Goal: Book appointment/travel/reservation

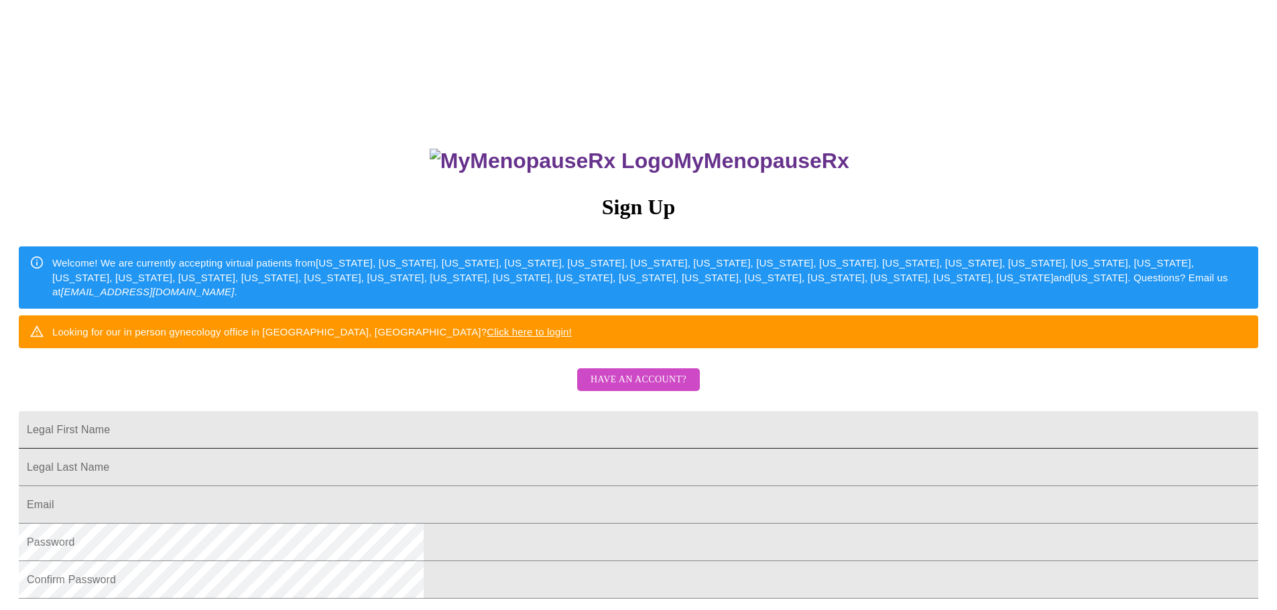
click at [627, 449] on input "Legal First Name" at bounding box center [638, 430] width 1239 height 38
drag, startPoint x: 602, startPoint y: 468, endPoint x: 354, endPoint y: 468, distance: 247.9
click at [356, 468] on div "MyMenopauseRx Sign Up Welcome! We are currently accepting virtual patients from…" at bounding box center [638, 371] width 1266 height 732
type input "[PERSON_NAME]"
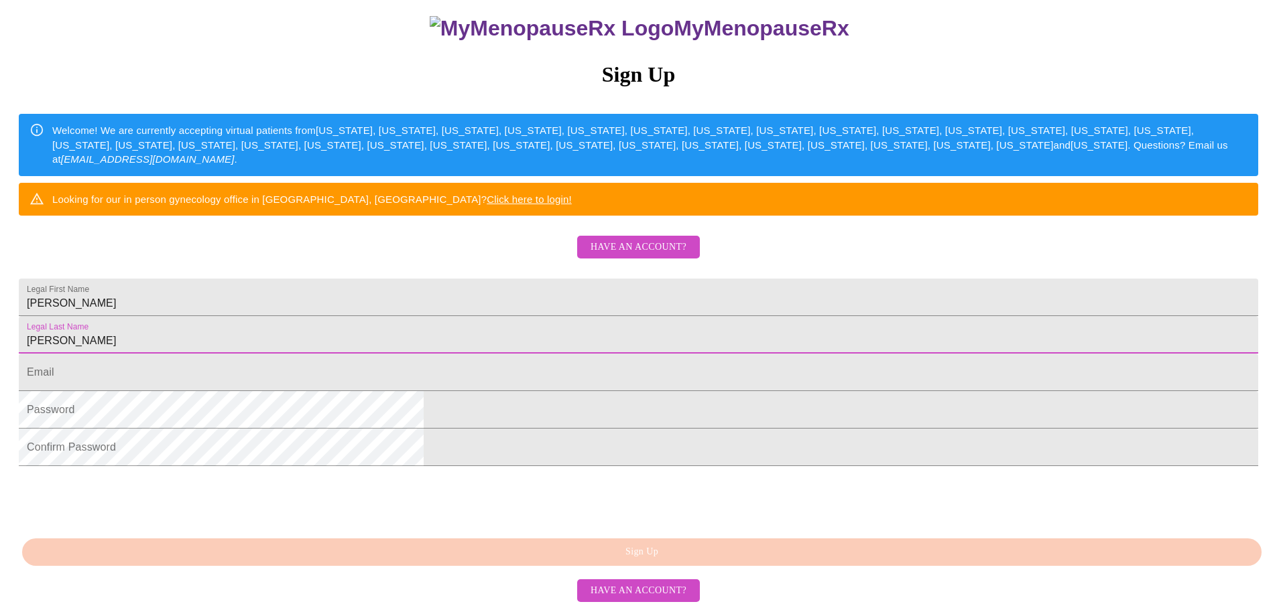
scroll to position [201, 0]
type input "[PERSON_NAME]"
click at [491, 363] on input "Legal First Name" at bounding box center [638, 373] width 1239 height 38
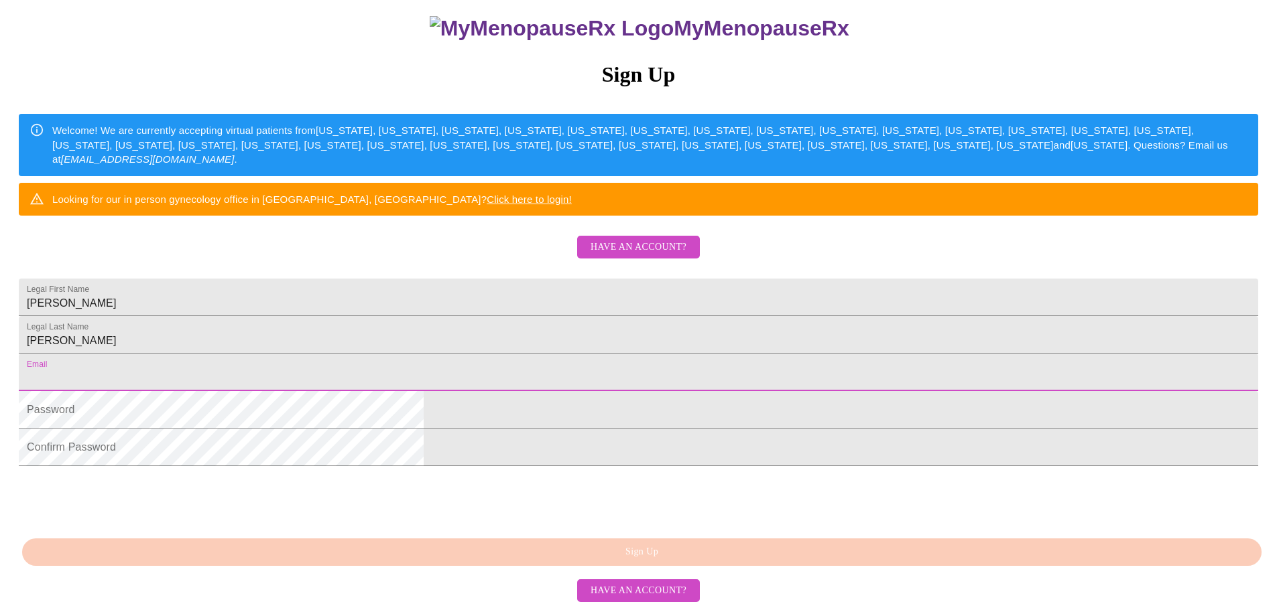
type input "[EMAIL_ADDRESS][DOMAIN_NAME]"
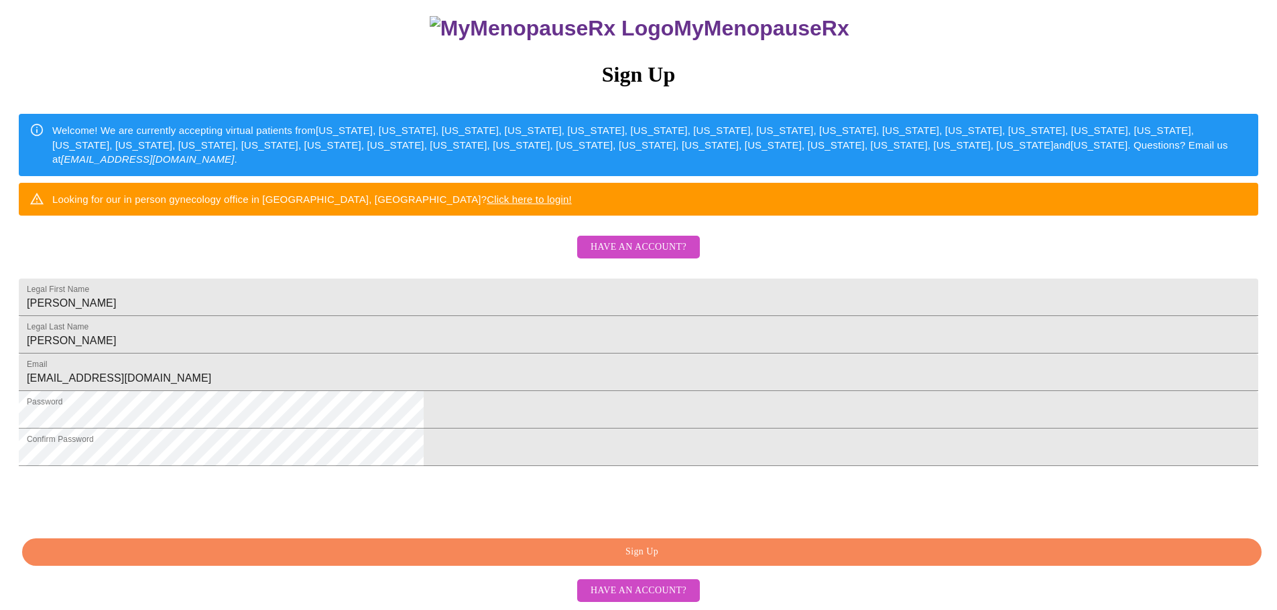
click at [641, 561] on span "Sign Up" at bounding box center [642, 552] width 1208 height 17
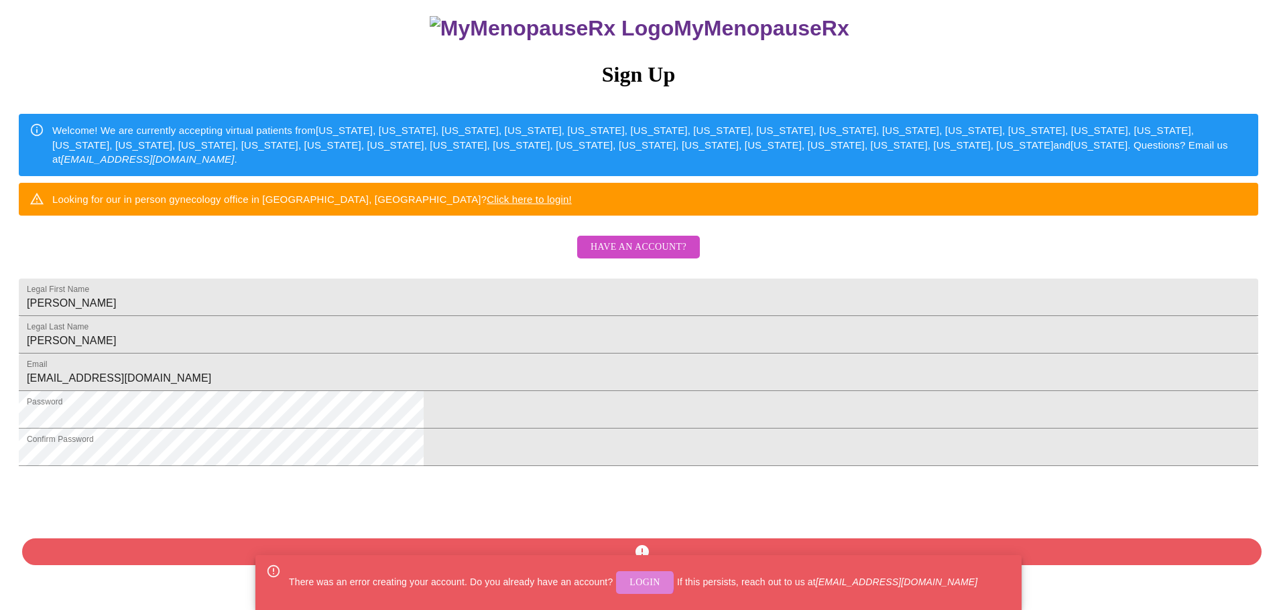
click at [637, 582] on span "Login" at bounding box center [644, 583] width 31 height 17
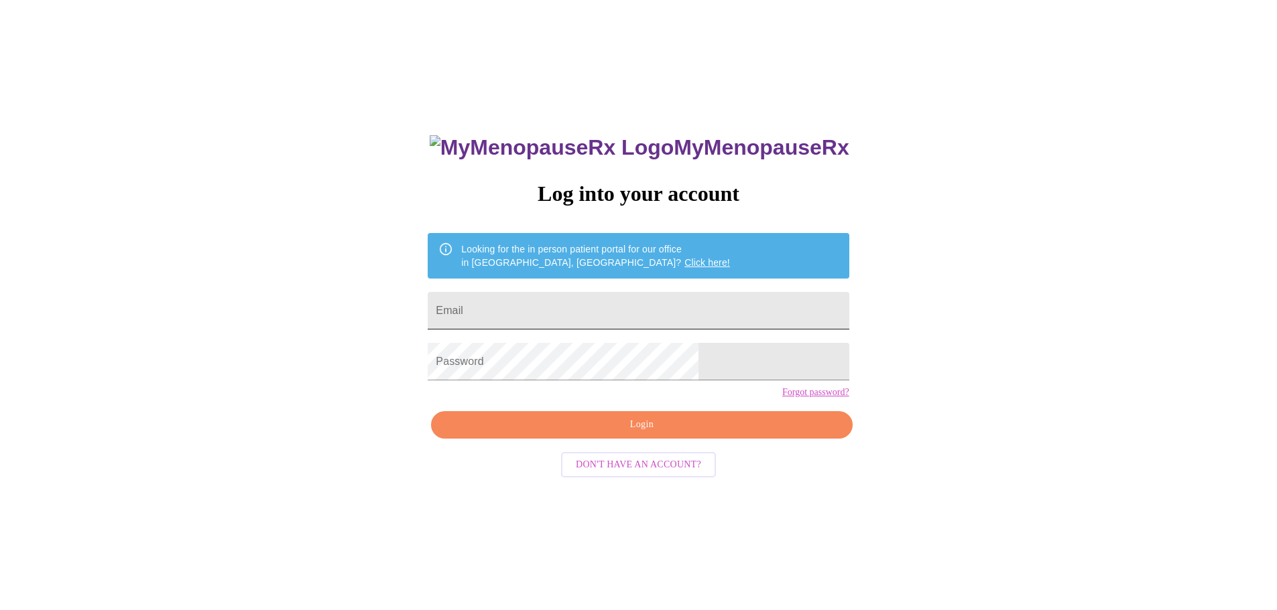
click at [583, 299] on input "Email" at bounding box center [638, 311] width 421 height 38
type input "[EMAIL_ADDRESS][DOMAIN_NAME]"
click at [681, 434] on span "Login" at bounding box center [641, 425] width 390 height 17
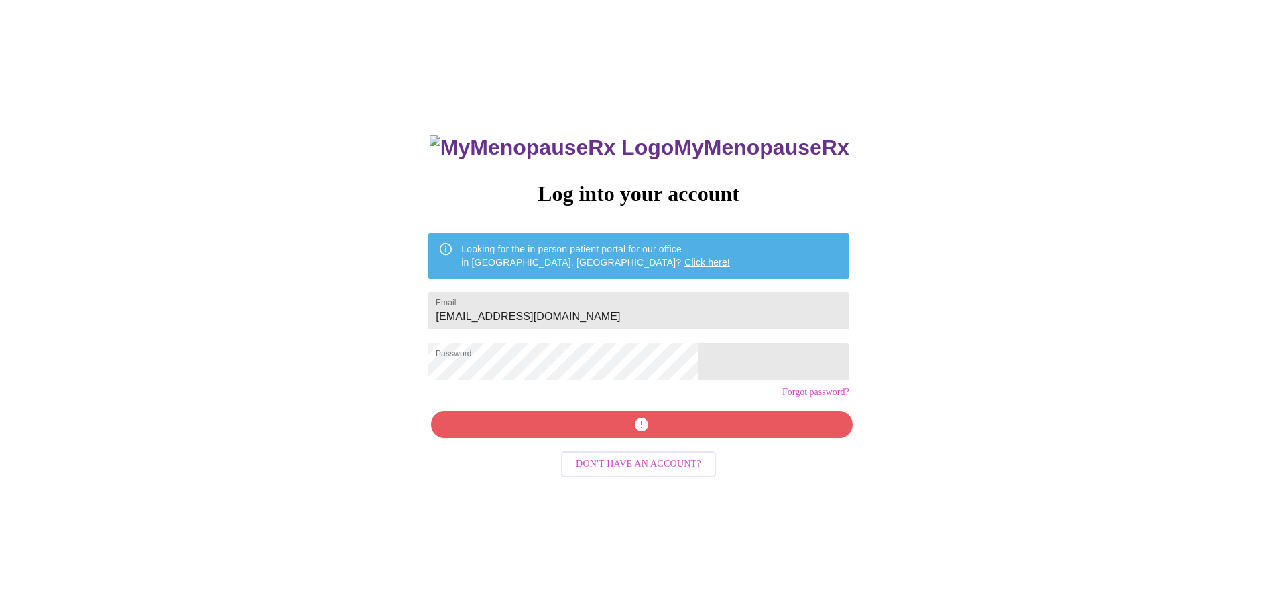
click at [782, 398] on link "Forgot password?" at bounding box center [815, 392] width 67 height 11
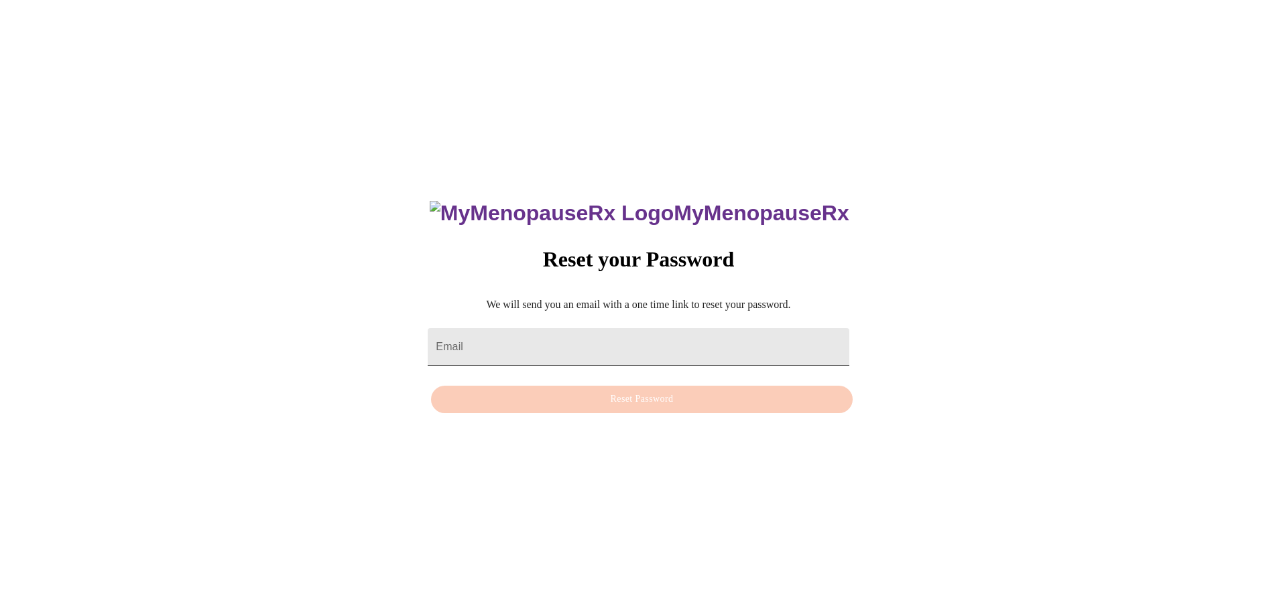
click at [546, 342] on input "Email" at bounding box center [638, 347] width 421 height 38
type input "[EMAIL_ADDRESS][DOMAIN_NAME]"
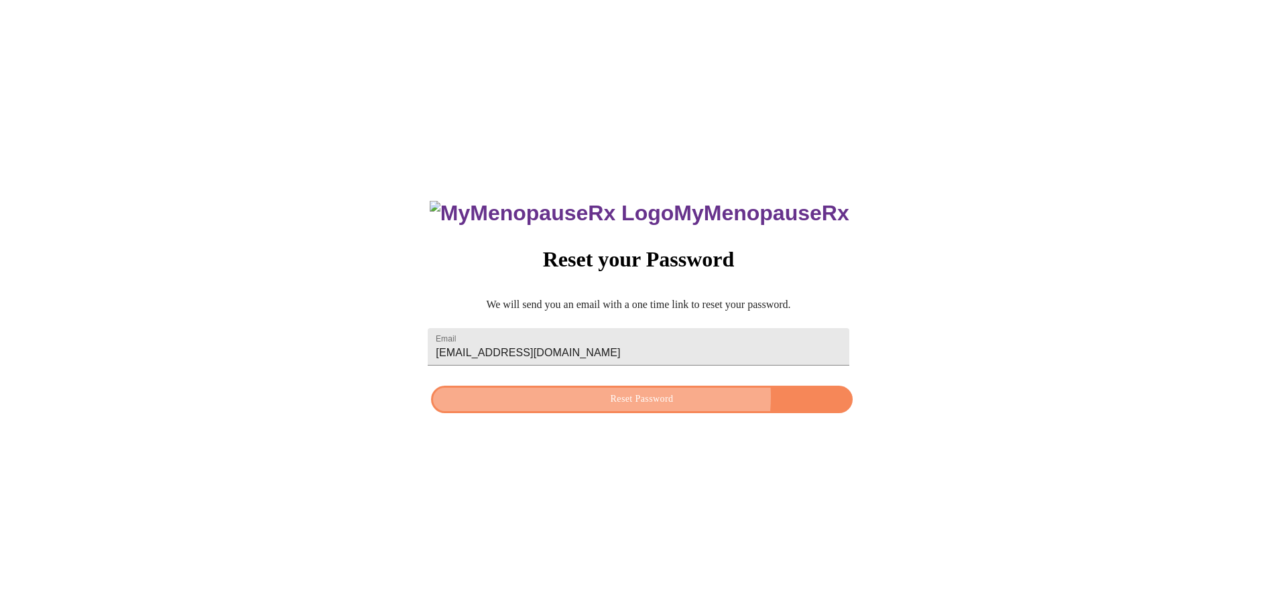
click at [646, 397] on span "Reset Password" at bounding box center [641, 399] width 390 height 17
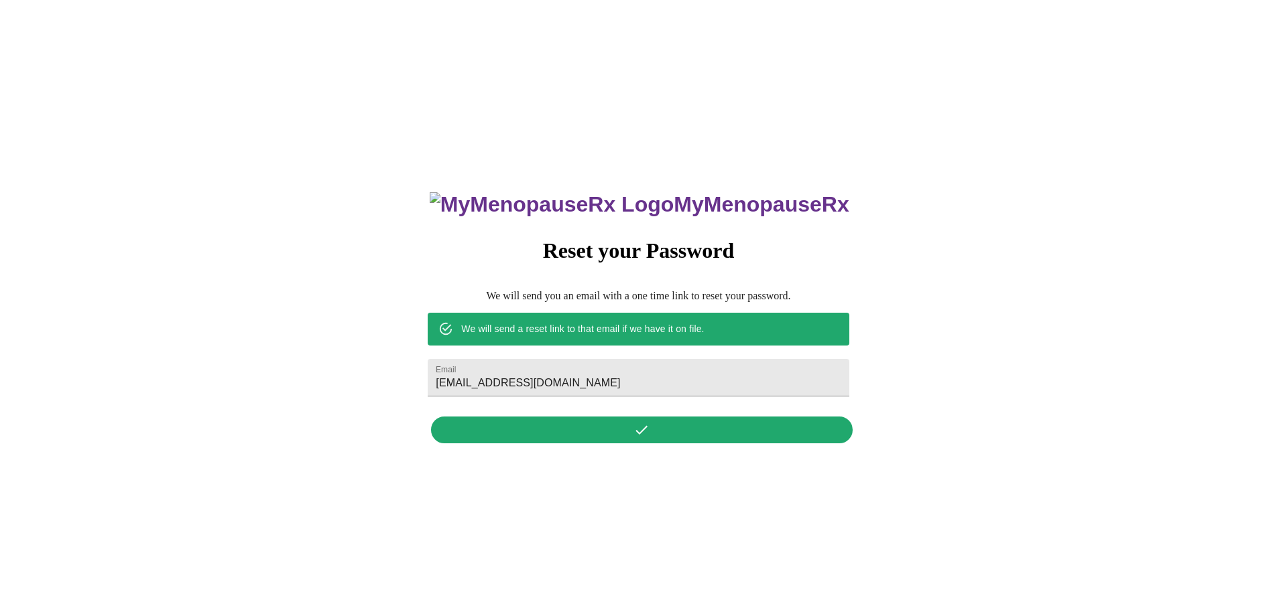
click at [645, 437] on div "MyMenopauseRx Reset your Password We will send you an email with a one time lin…" at bounding box center [638, 310] width 448 height 279
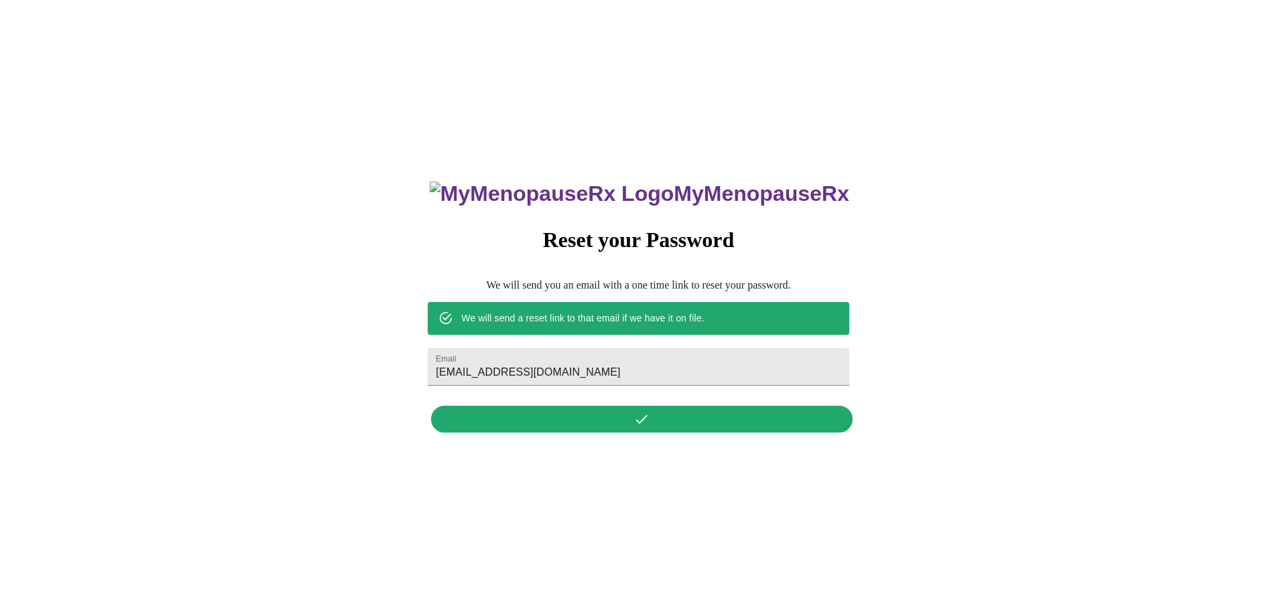
scroll to position [13, 0]
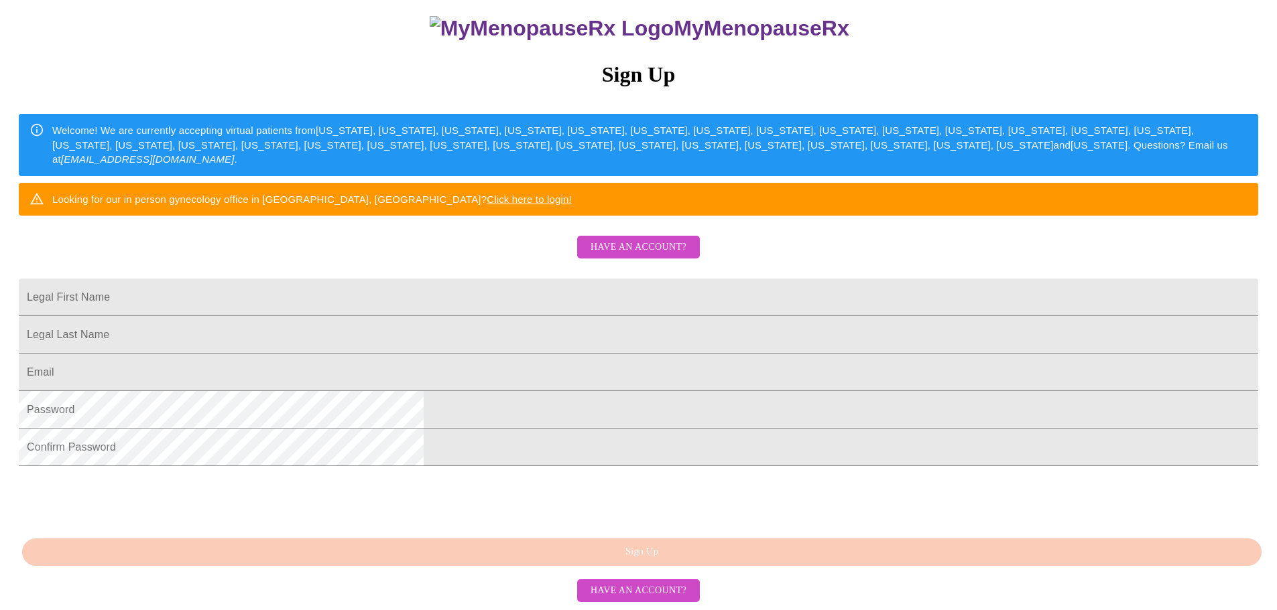
scroll to position [235, 0]
click at [645, 549] on div "MyMenopauseRx Sign Up Welcome! We are currently accepting virtual patients from…" at bounding box center [638, 300] width 1266 height 610
click at [637, 596] on span "Have an account?" at bounding box center [638, 591] width 96 height 17
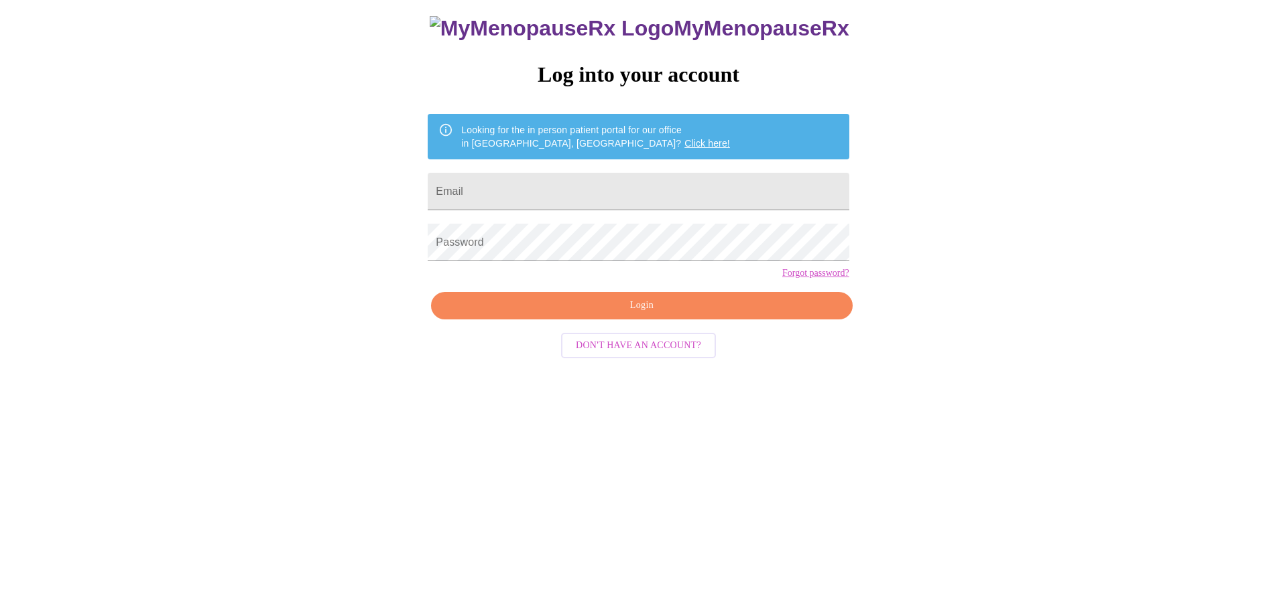
scroll to position [13, 0]
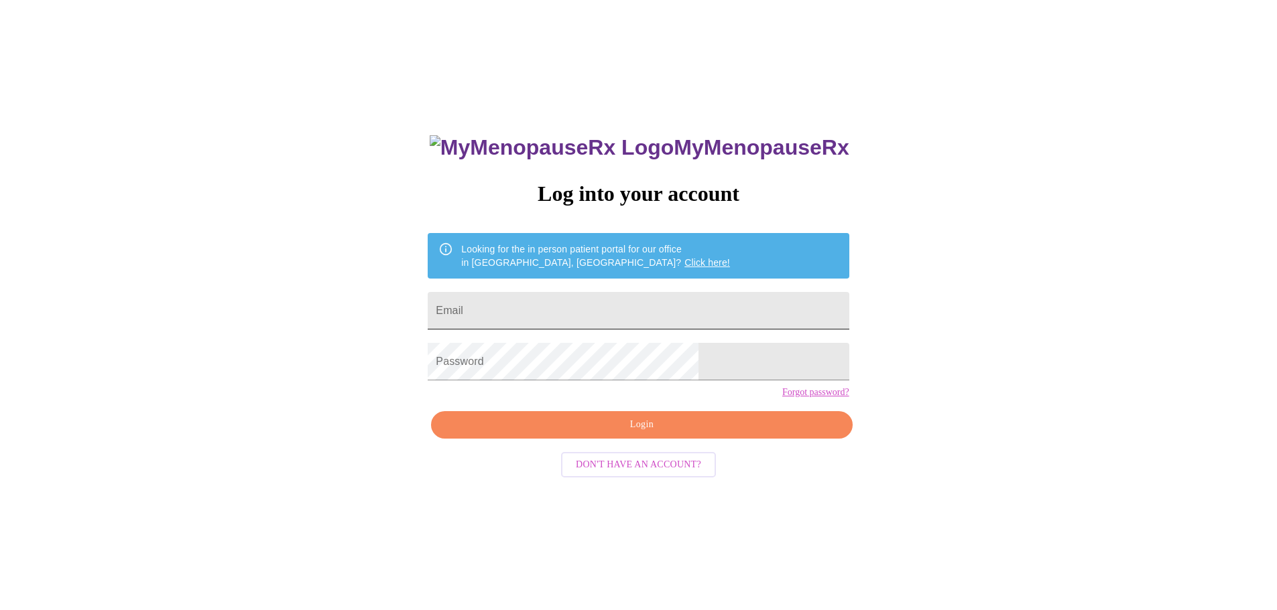
click at [553, 308] on input "Email" at bounding box center [638, 311] width 421 height 38
type input "[EMAIL_ADDRESS][DOMAIN_NAME]"
click at [726, 434] on span "Login" at bounding box center [641, 425] width 390 height 17
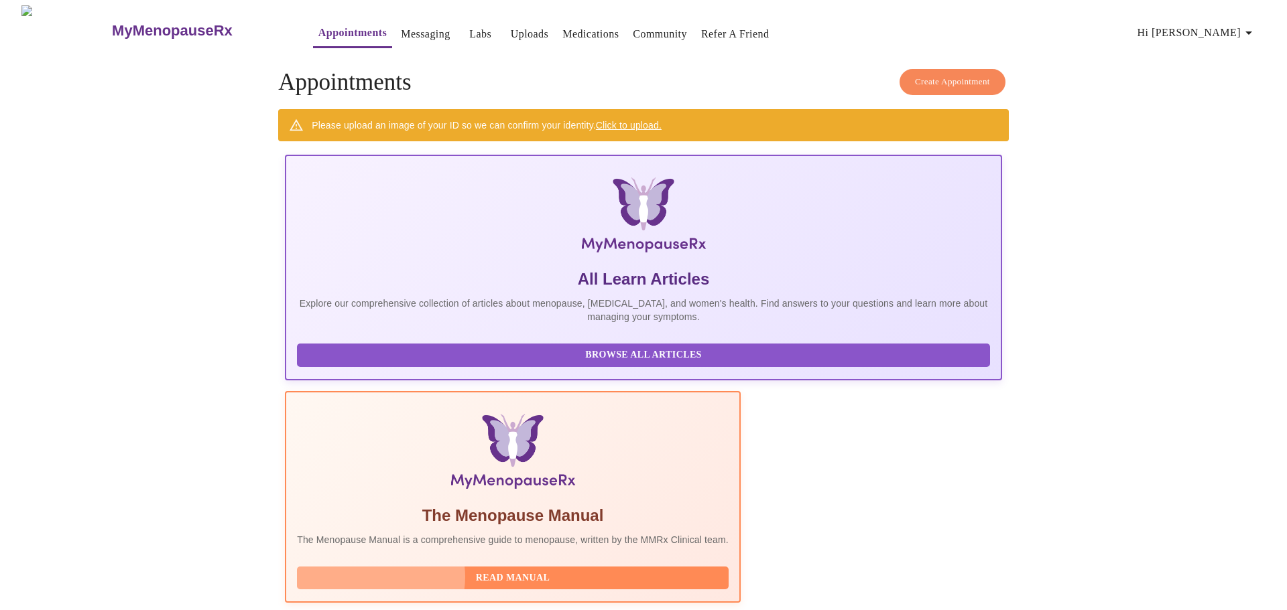
click at [576, 570] on span "Read Manual" at bounding box center [512, 578] width 405 height 17
click at [667, 121] on div "Please upload an image of your ID so we can confirm your identity. Click to upl…" at bounding box center [643, 125] width 730 height 32
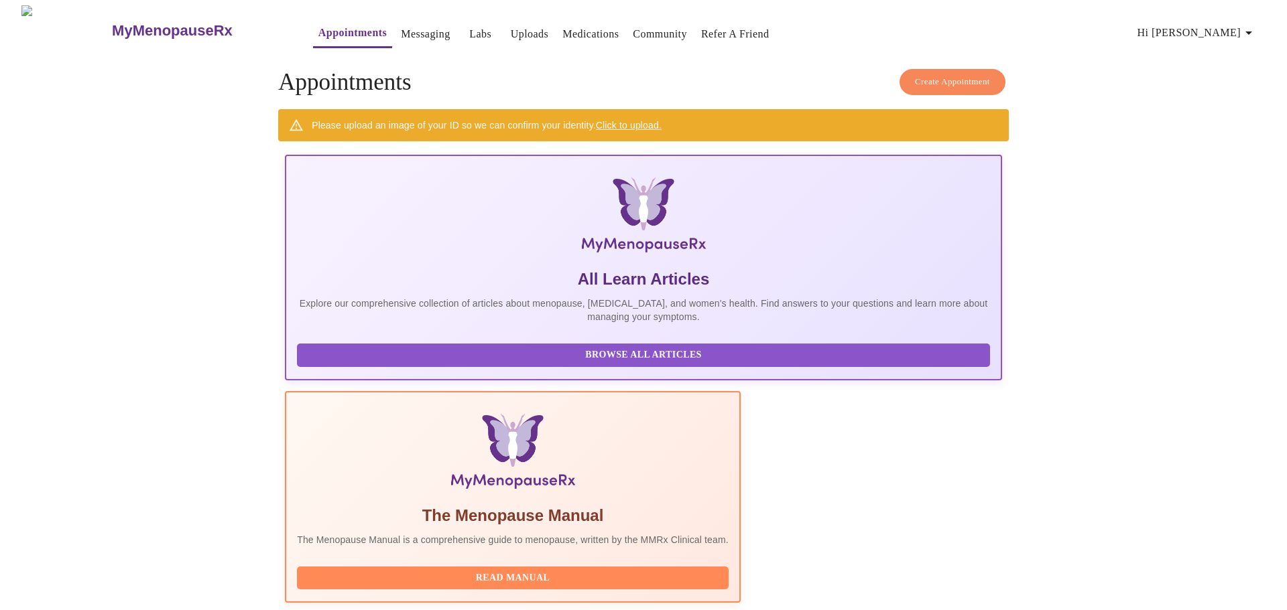
click at [652, 120] on link "Click to upload." at bounding box center [629, 125] width 66 height 11
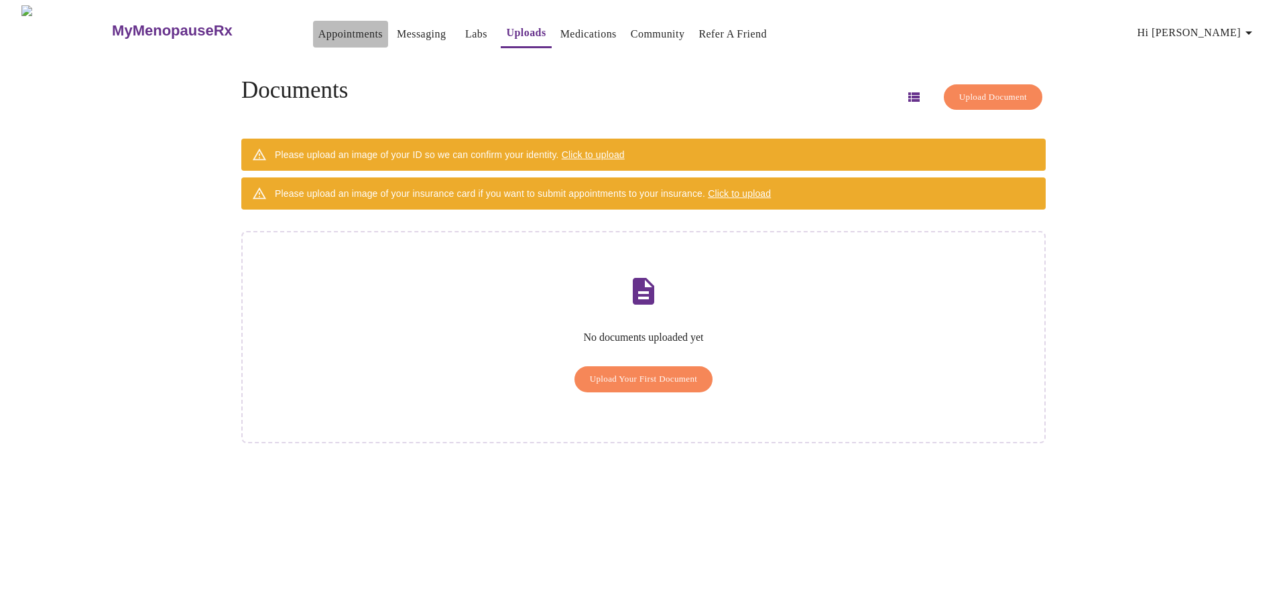
click at [318, 26] on link "Appointments" at bounding box center [350, 34] width 64 height 19
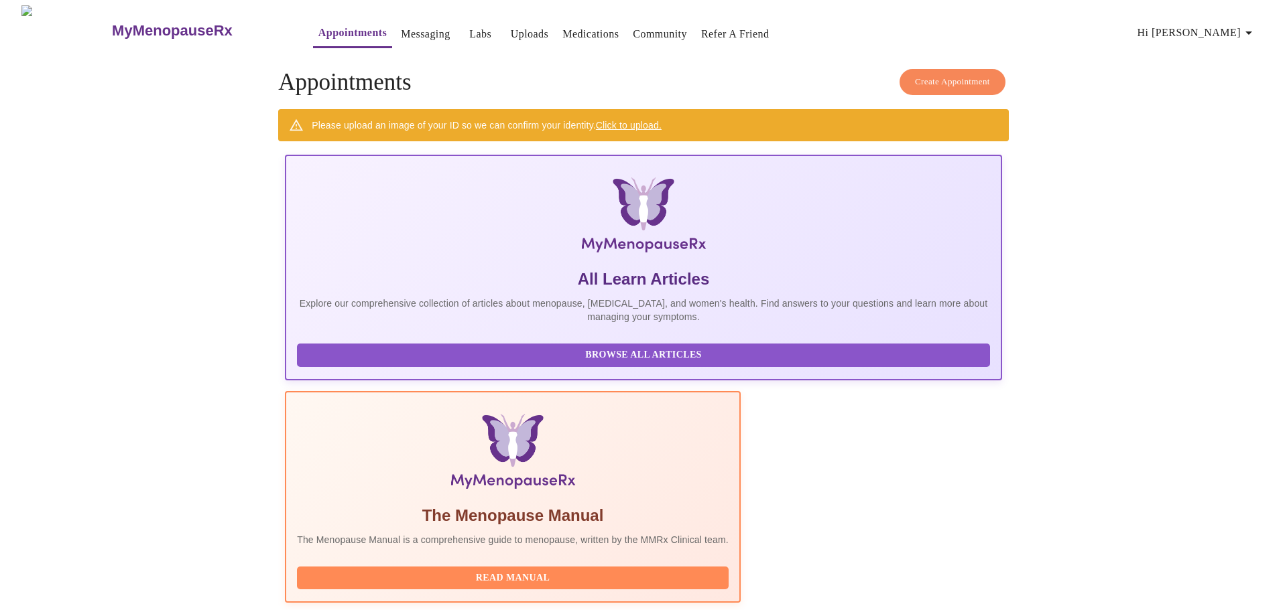
click at [401, 29] on link "Messaging" at bounding box center [425, 34] width 49 height 19
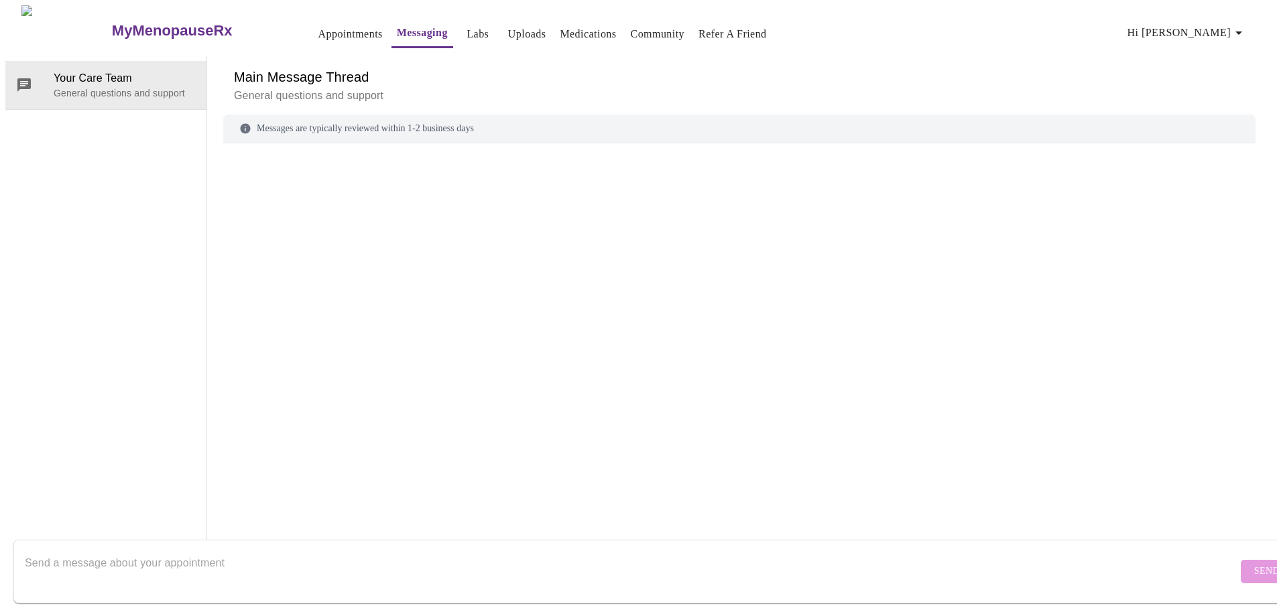
click at [466, 25] on link "Labs" at bounding box center [477, 34] width 22 height 19
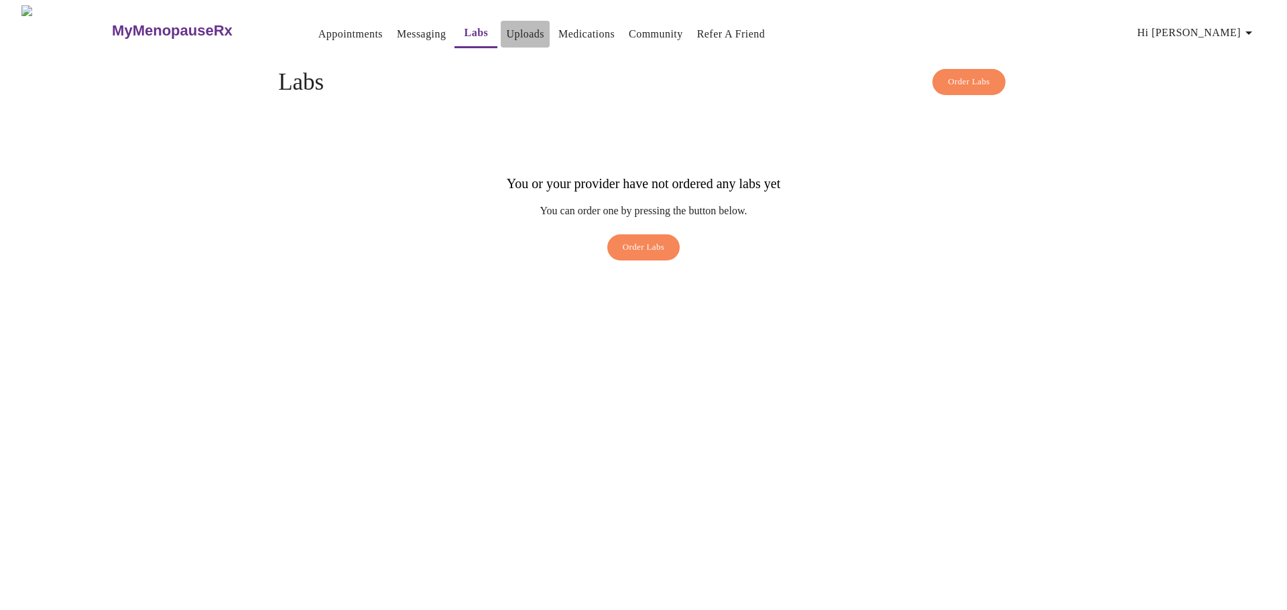
click at [506, 31] on link "Uploads" at bounding box center [525, 34] width 38 height 19
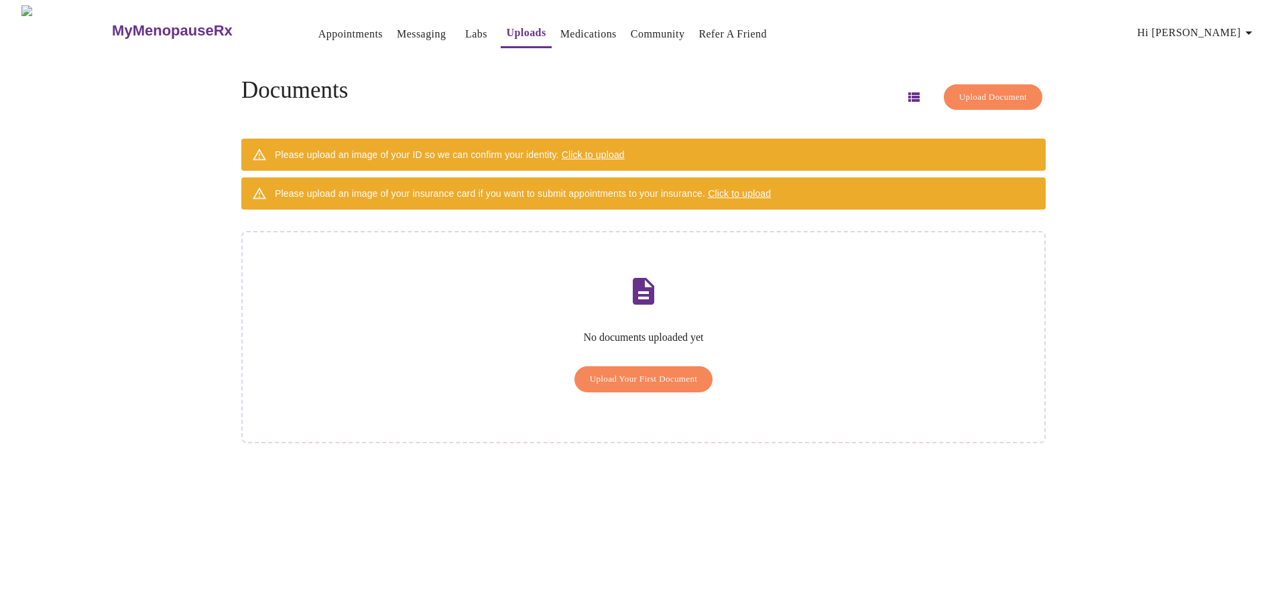
click at [580, 29] on link "Medications" at bounding box center [588, 34] width 56 height 19
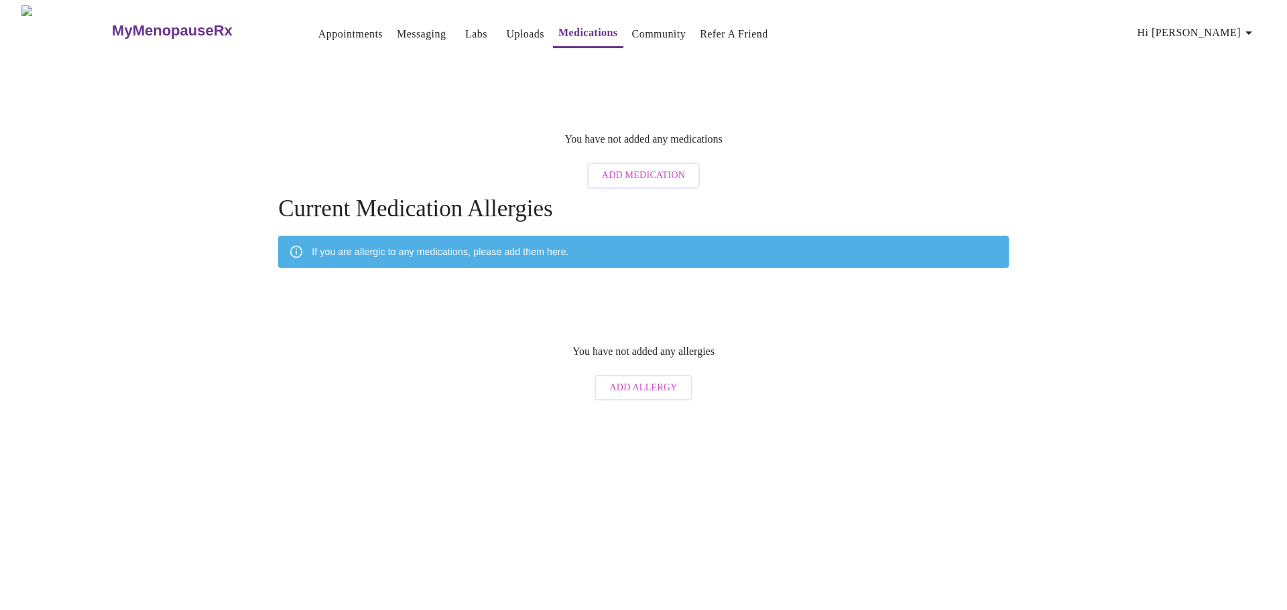
click at [647, 28] on link "Community" at bounding box center [659, 34] width 54 height 19
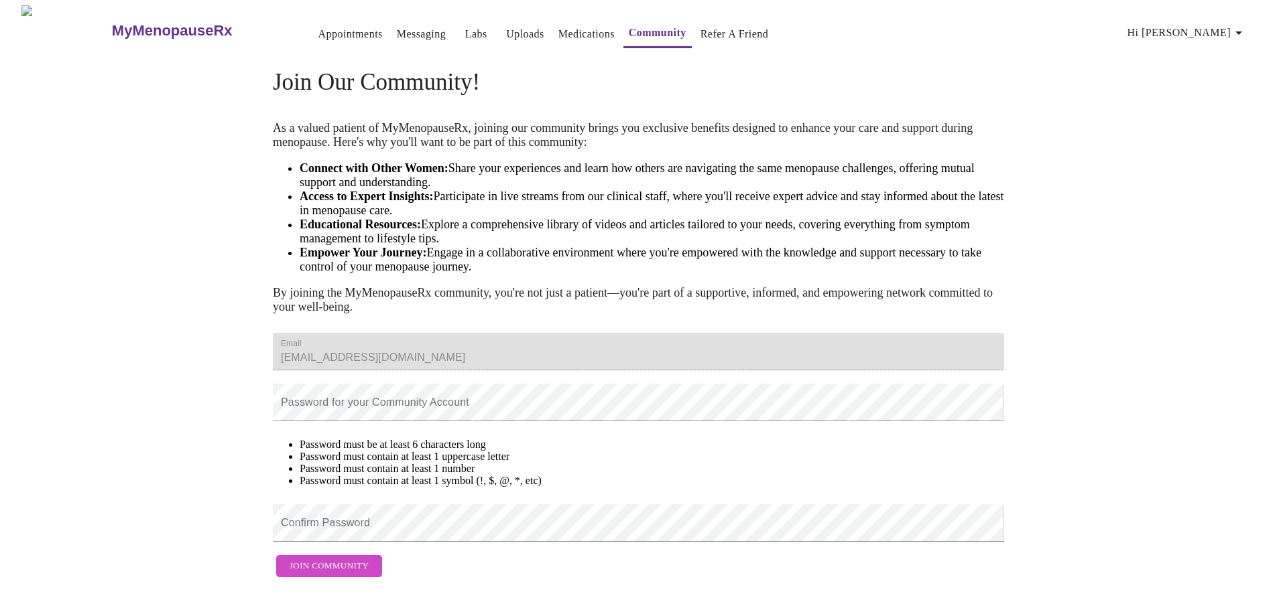
click at [399, 21] on button "Messaging" at bounding box center [421, 34] width 60 height 27
click at [318, 36] on link "Appointments" at bounding box center [350, 34] width 64 height 19
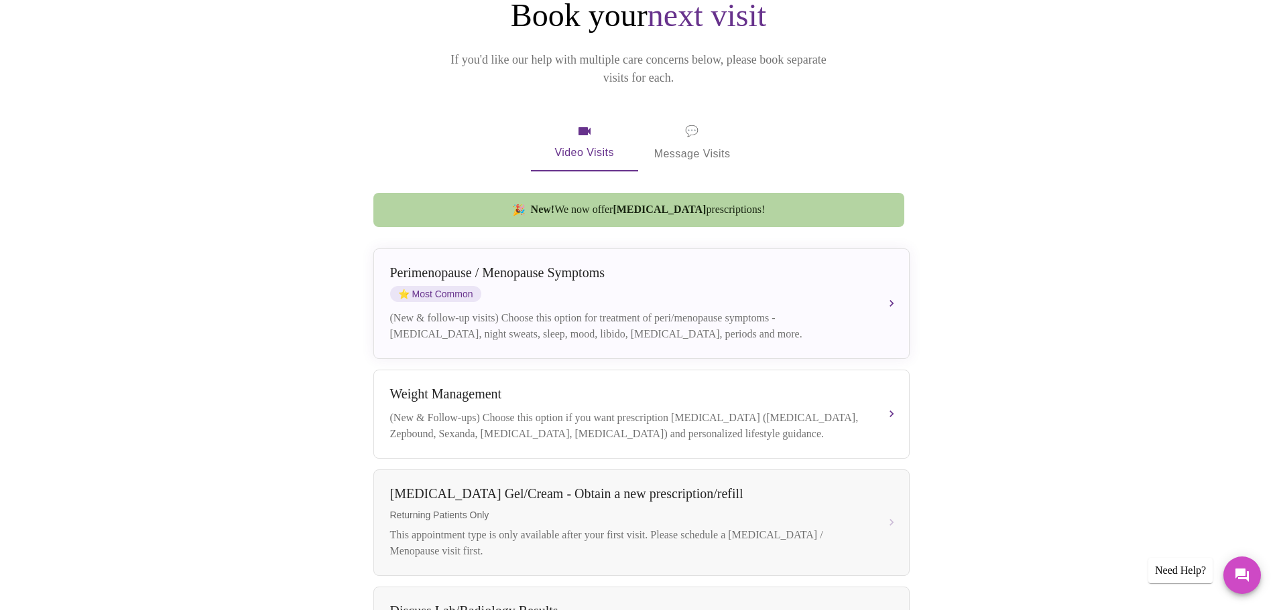
scroll to position [268, 0]
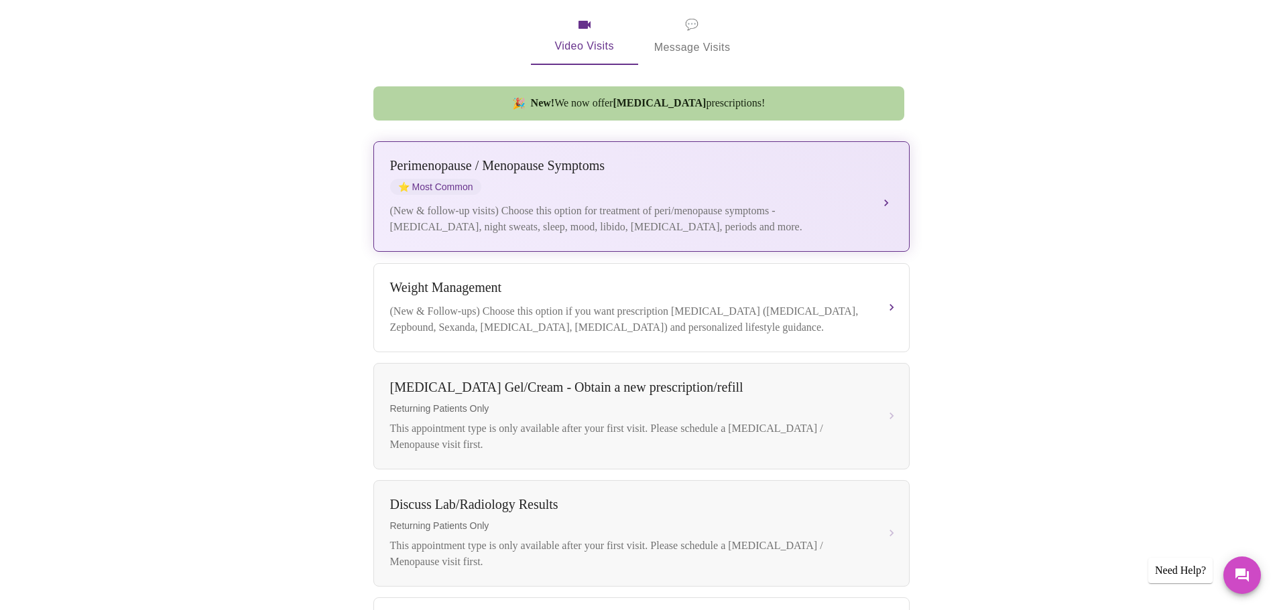
click at [518, 184] on div "Perimenopause / Menopause Symptoms ⭐ Most Common (New & follow-up visits) Choos…" at bounding box center [641, 196] width 503 height 77
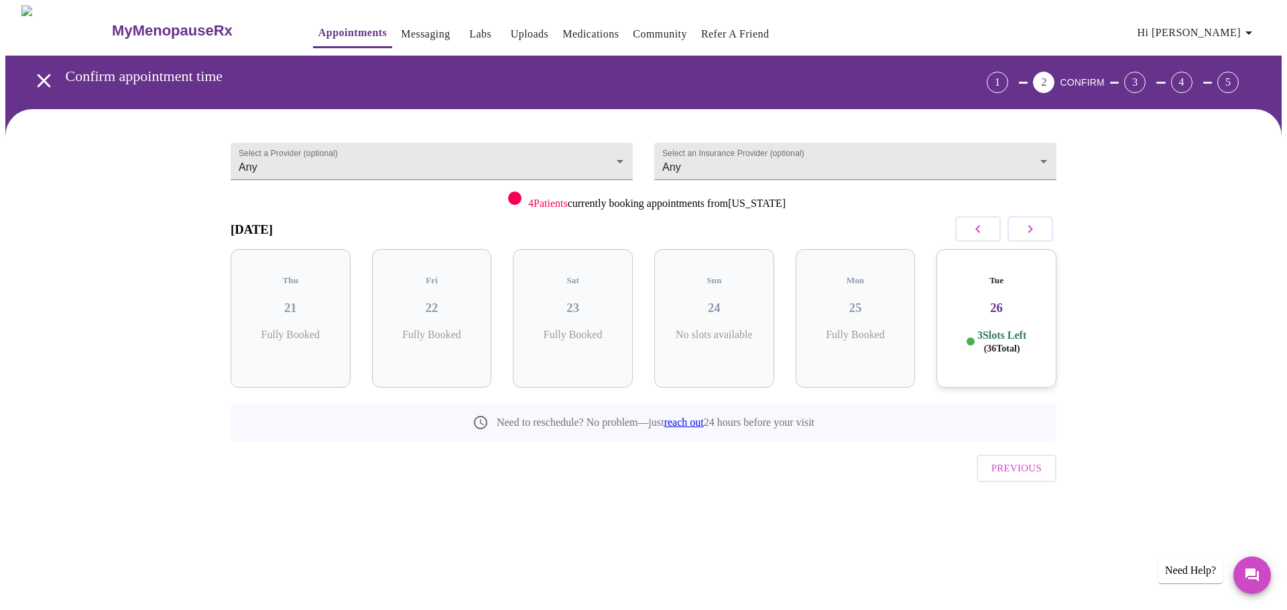
click at [1033, 231] on icon "button" at bounding box center [1030, 229] width 16 height 16
click at [590, 329] on p "11 Slots Left ( 77 Total)" at bounding box center [578, 342] width 54 height 26
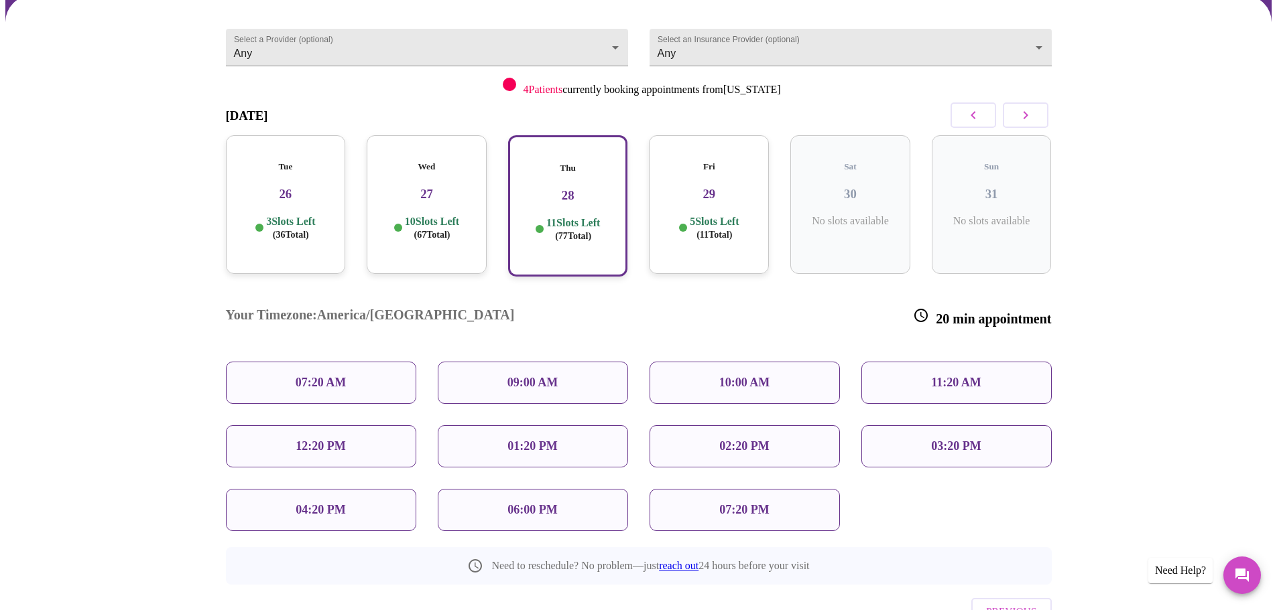
scroll to position [160, 0]
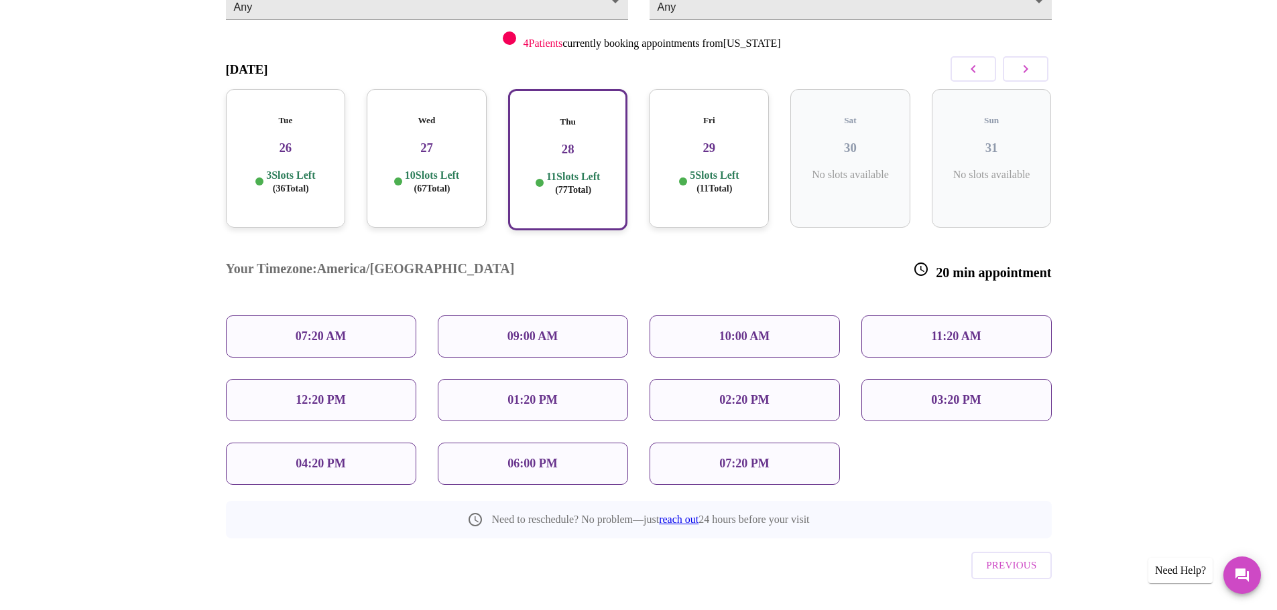
click at [320, 393] on p "12:20 PM" at bounding box center [321, 400] width 50 height 14
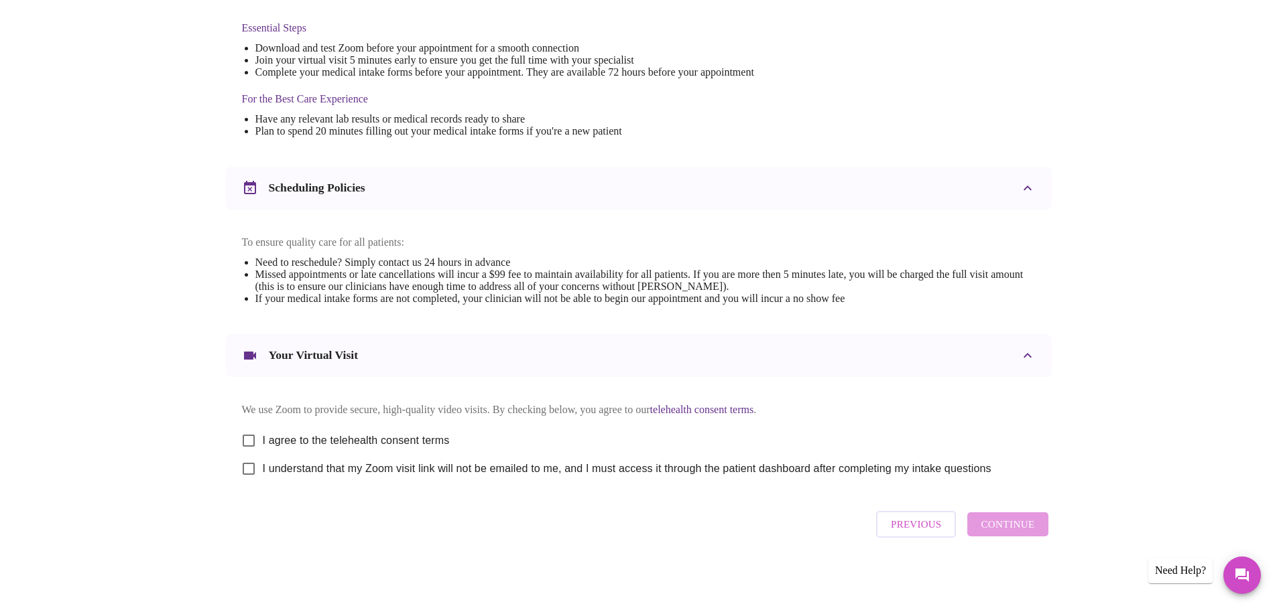
scroll to position [361, 0]
click at [256, 434] on input "I agree to the telehealth consent terms" at bounding box center [249, 441] width 28 height 28
checkbox input "true"
drag, startPoint x: 250, startPoint y: 468, endPoint x: 470, endPoint y: 509, distance: 224.2
click at [251, 468] on input "I understand that my Zoom visit link will not be emailed to me, and I must acce…" at bounding box center [249, 469] width 28 height 28
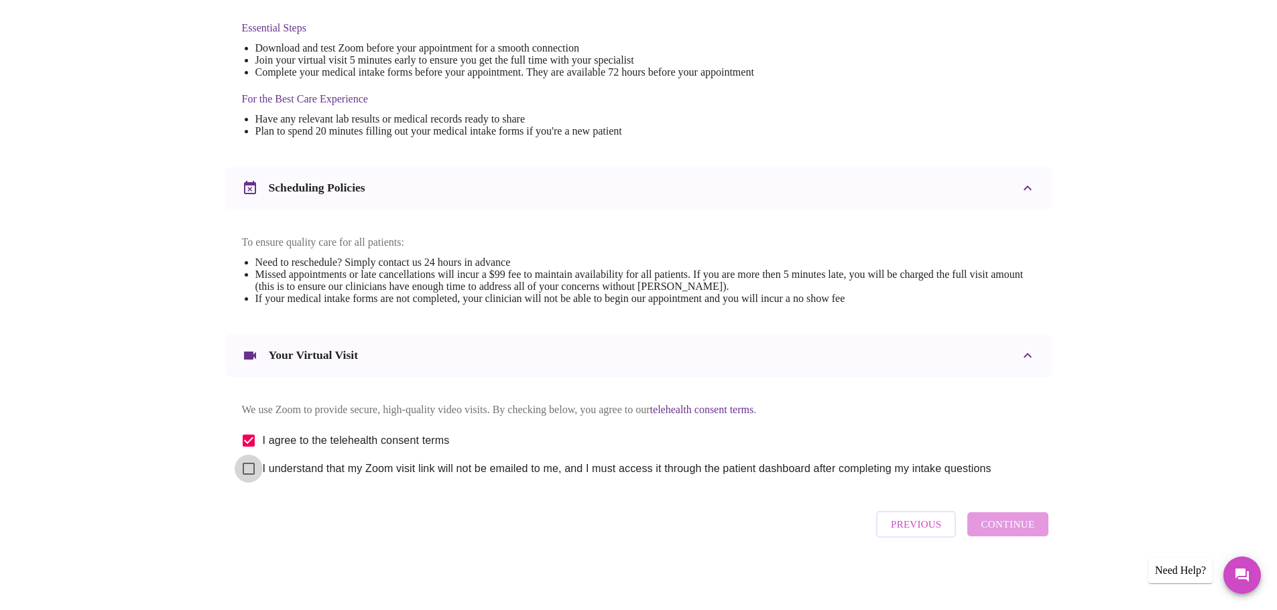
checkbox input "true"
click at [1006, 532] on span "Continue" at bounding box center [1007, 524] width 54 height 17
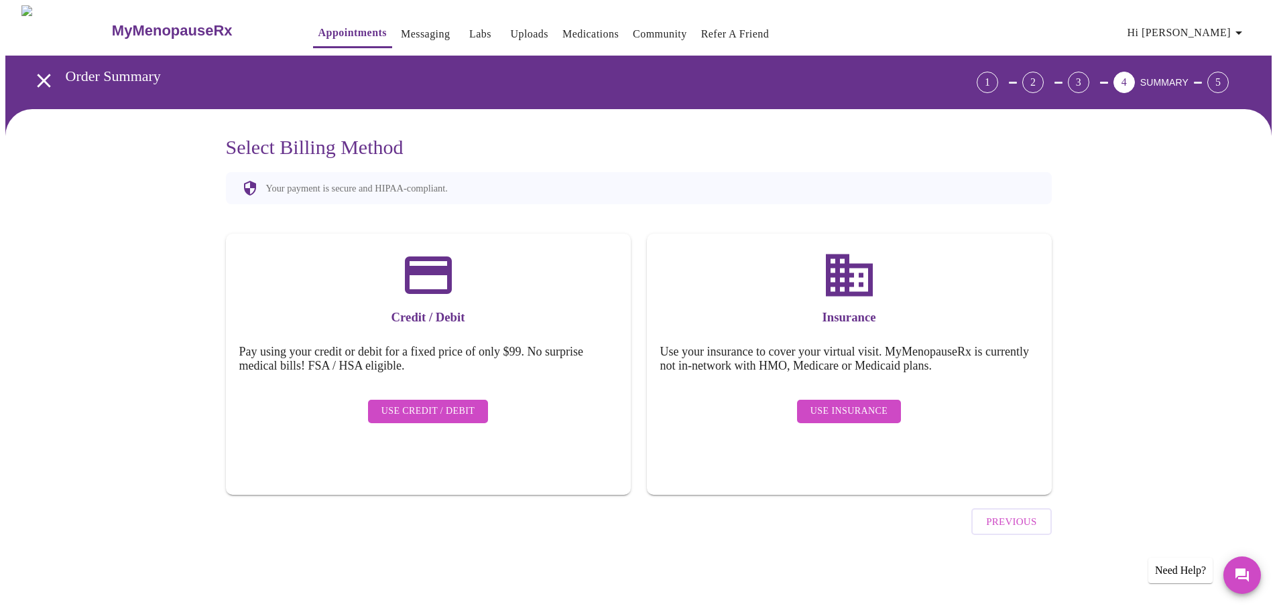
scroll to position [0, 0]
click at [877, 403] on span "Use Insurance" at bounding box center [853, 411] width 77 height 17
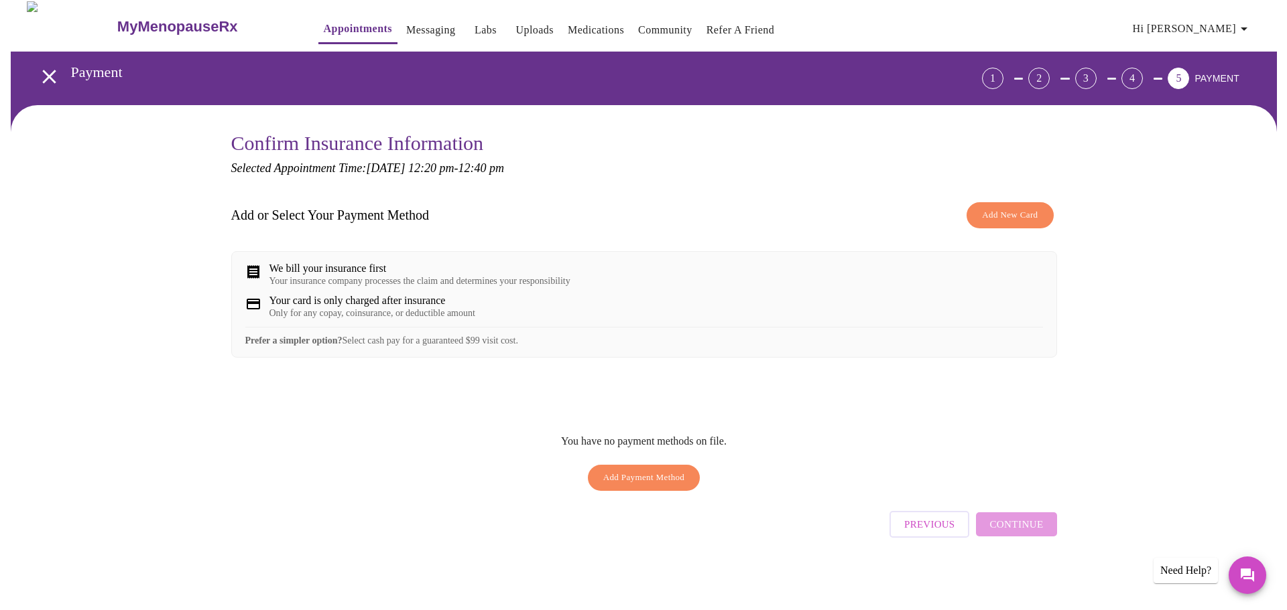
scroll to position [9, 0]
click at [329, 307] on div "Your card is only charged after insurance" at bounding box center [367, 301] width 206 height 12
click at [340, 271] on div "We bill your insurance first" at bounding box center [414, 269] width 301 height 12
click at [1003, 208] on span "Add New Card" at bounding box center [1004, 215] width 56 height 15
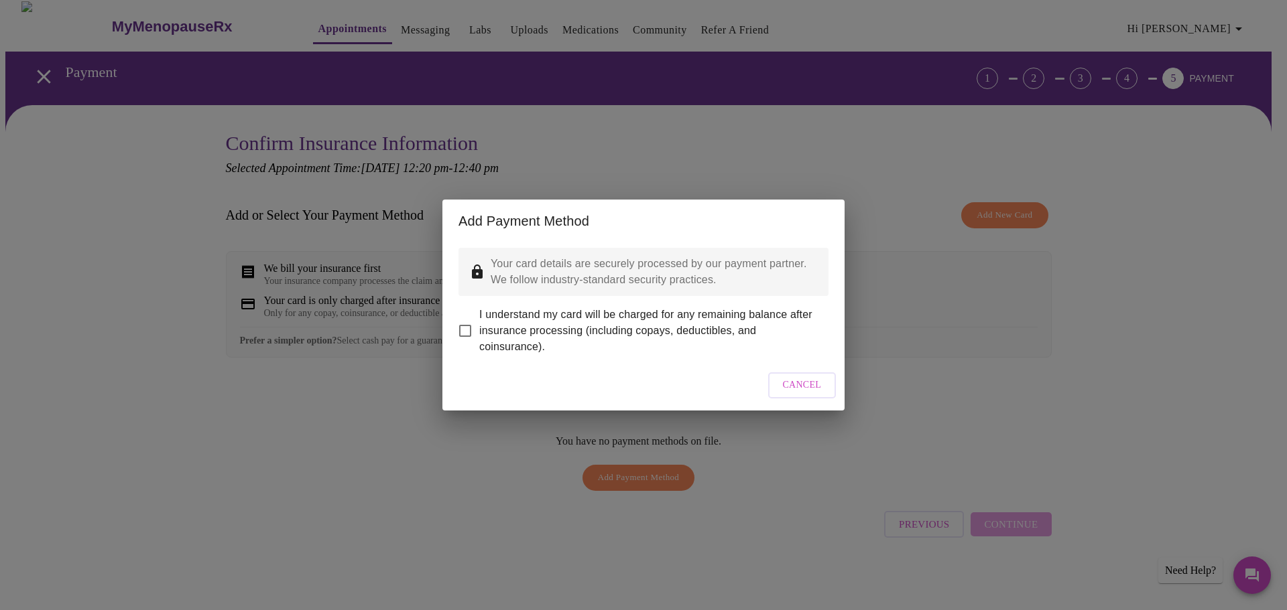
click at [467, 320] on input "I understand my card will be charged for any remaining balance after insurance …" at bounding box center [465, 331] width 28 height 28
checkbox input "true"
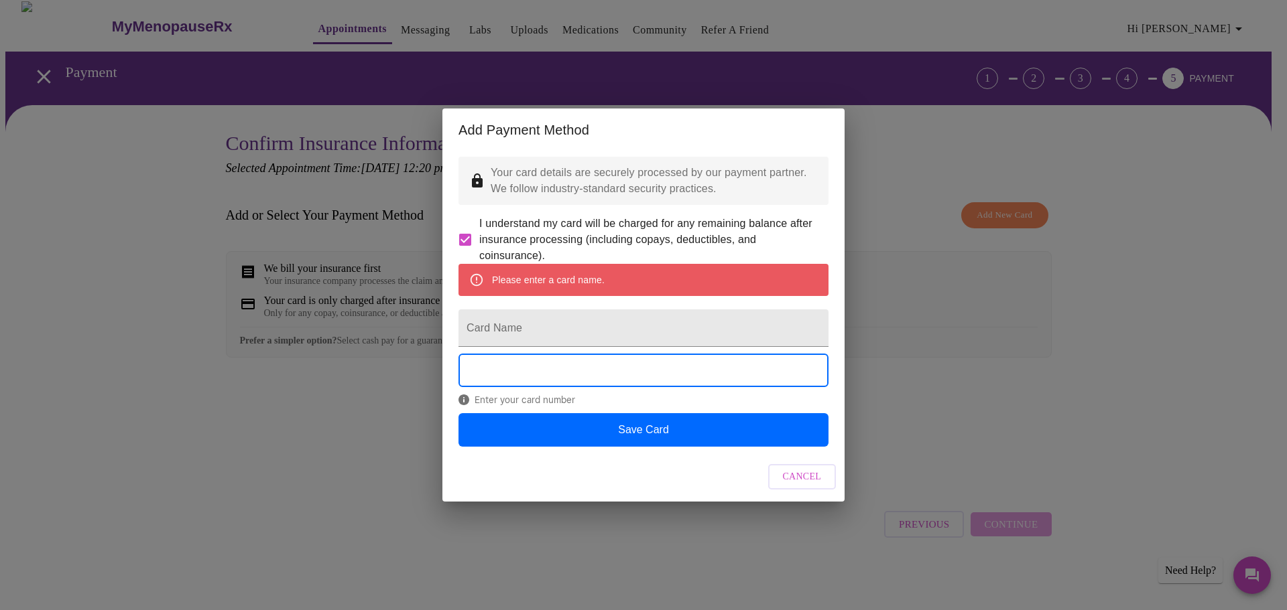
click at [801, 486] on span "Cancel" at bounding box center [802, 477] width 39 height 17
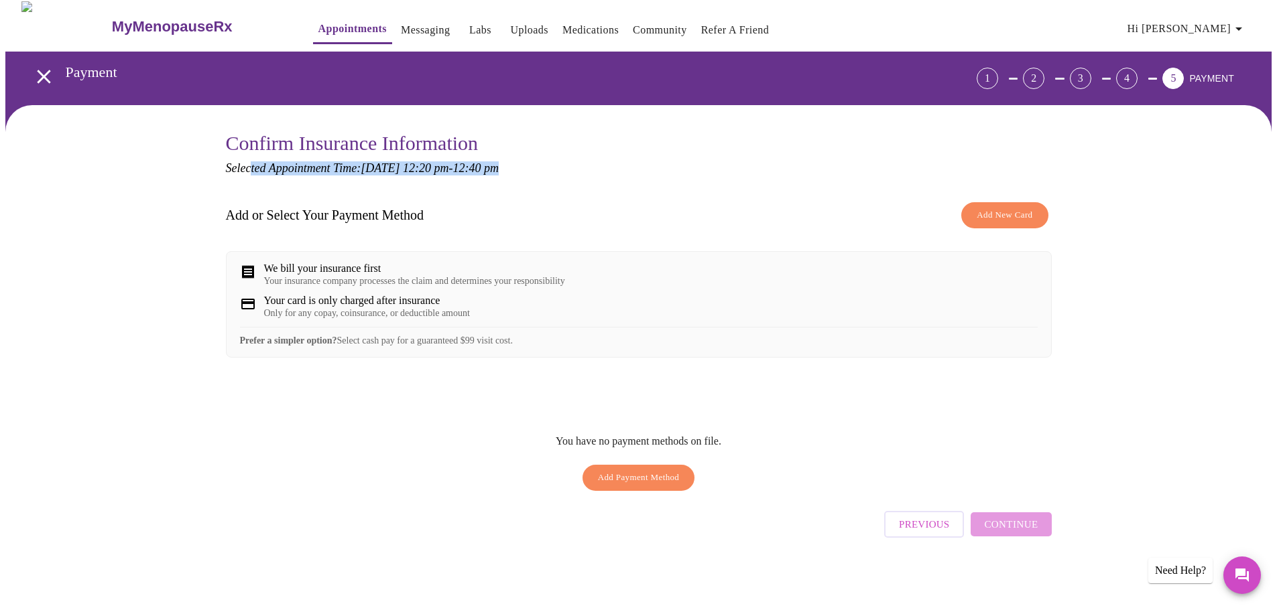
drag, startPoint x: 281, startPoint y: 164, endPoint x: 643, endPoint y: 166, distance: 361.2
click at [643, 166] on p "Selected Appointment Time: Thursday, August 28th @ 12:20 pm - 12:40 pm" at bounding box center [639, 168] width 826 height 14
drag, startPoint x: 243, startPoint y: 211, endPoint x: 439, endPoint y: 212, distance: 195.7
click at [424, 212] on h3 "Add or Select Your Payment Method" at bounding box center [325, 215] width 198 height 15
drag, startPoint x: 271, startPoint y: 266, endPoint x: 430, endPoint y: 271, distance: 159.6
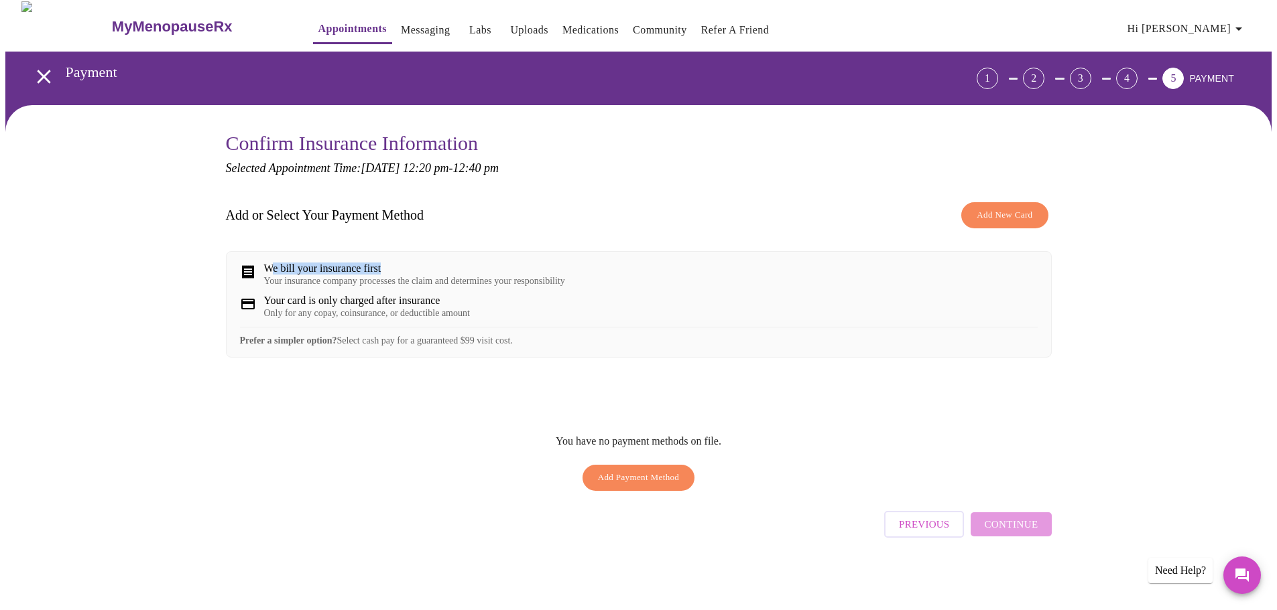
click at [430, 271] on div "We bill your insurance first" at bounding box center [414, 269] width 301 height 12
drag, startPoint x: 270, startPoint y: 306, endPoint x: 517, endPoint y: 318, distance: 246.9
click at [470, 313] on div "Your card is only charged after insurance Only for any copay, coinsurance, or d…" at bounding box center [367, 307] width 206 height 24
click at [471, 340] on div "Prefer a simpler option? Select cash pay for a guaranteed $99 visit cost." at bounding box center [638, 336] width 797 height 19
click at [623, 478] on span "Add Payment Method" at bounding box center [639, 477] width 82 height 15
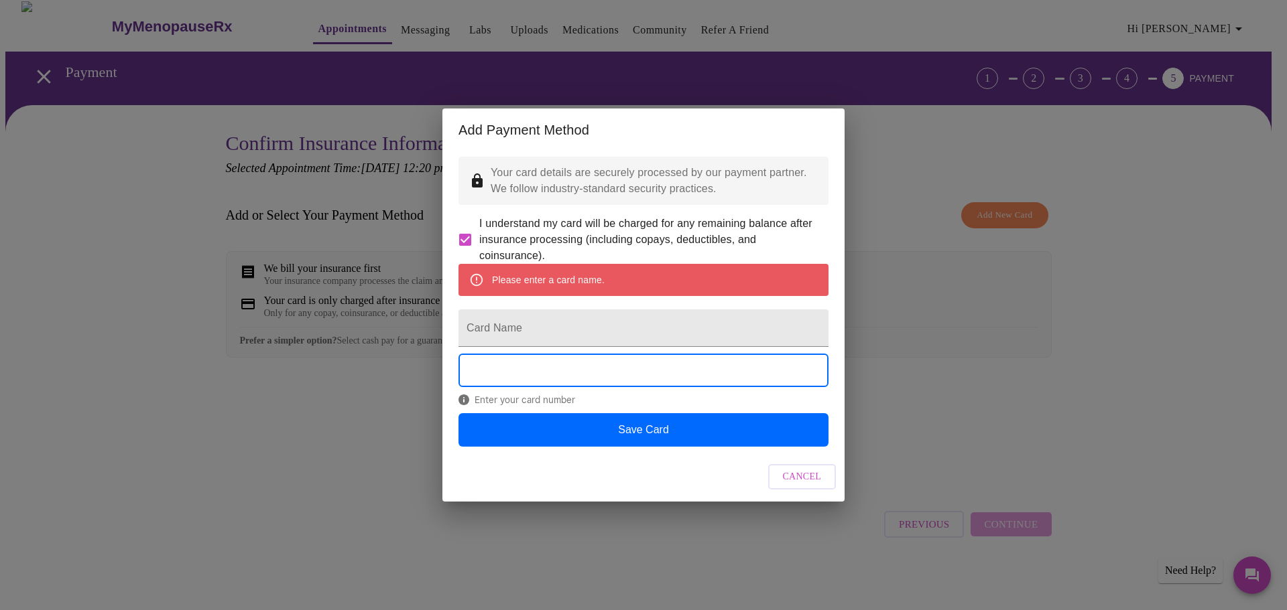
click at [513, 273] on div "Please enter a card name." at bounding box center [548, 280] width 113 height 24
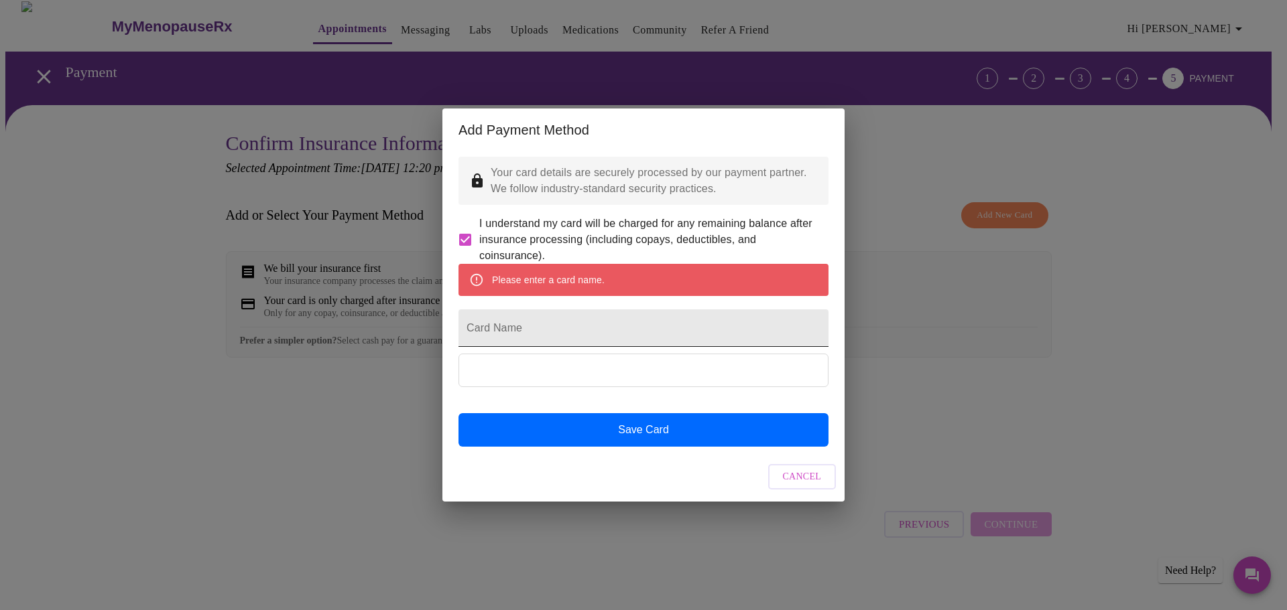
click at [513, 338] on input "Card Name" at bounding box center [643, 329] width 370 height 38
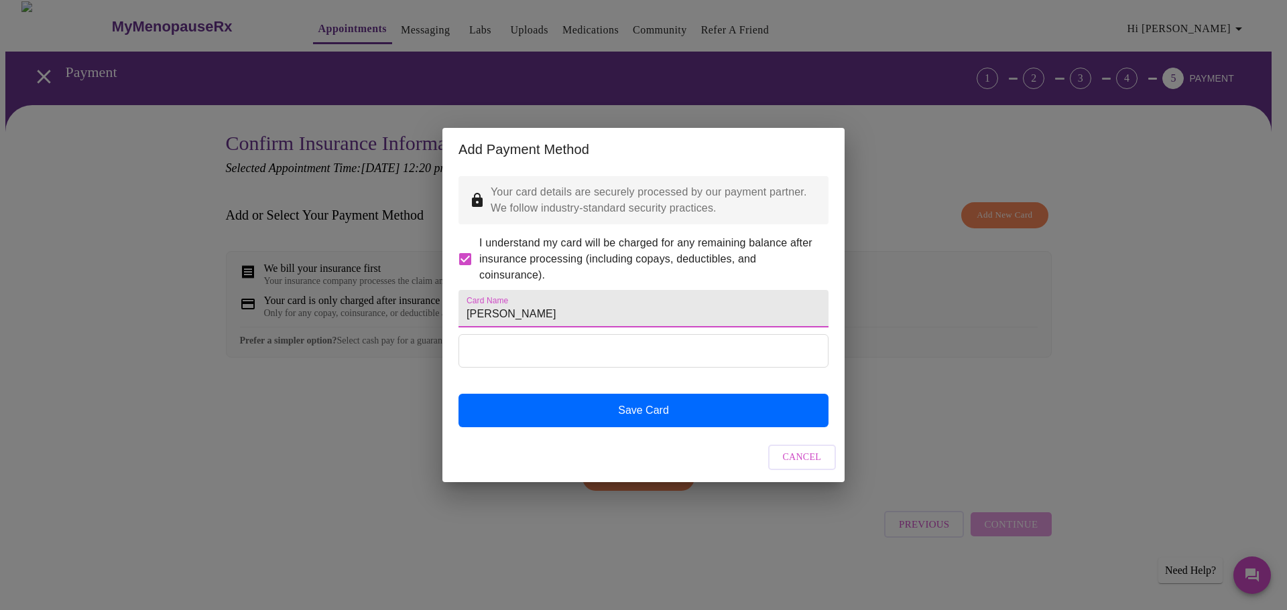
type input "Sandra Hernandez"
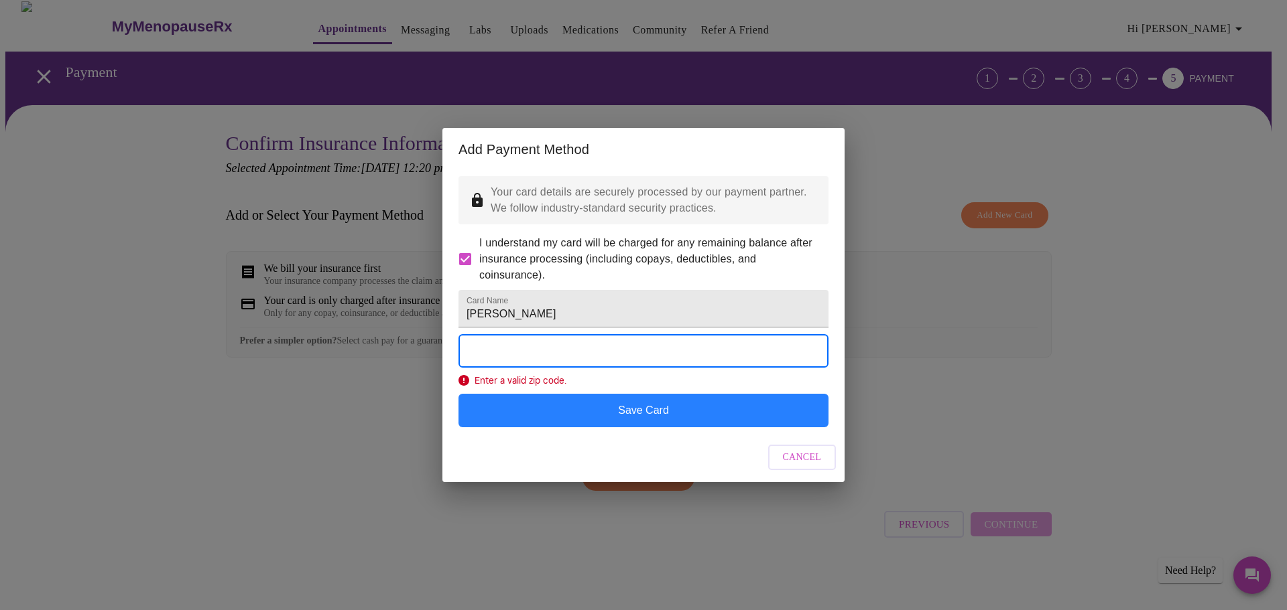
click at [659, 428] on button "Save Card" at bounding box center [643, 411] width 370 height 34
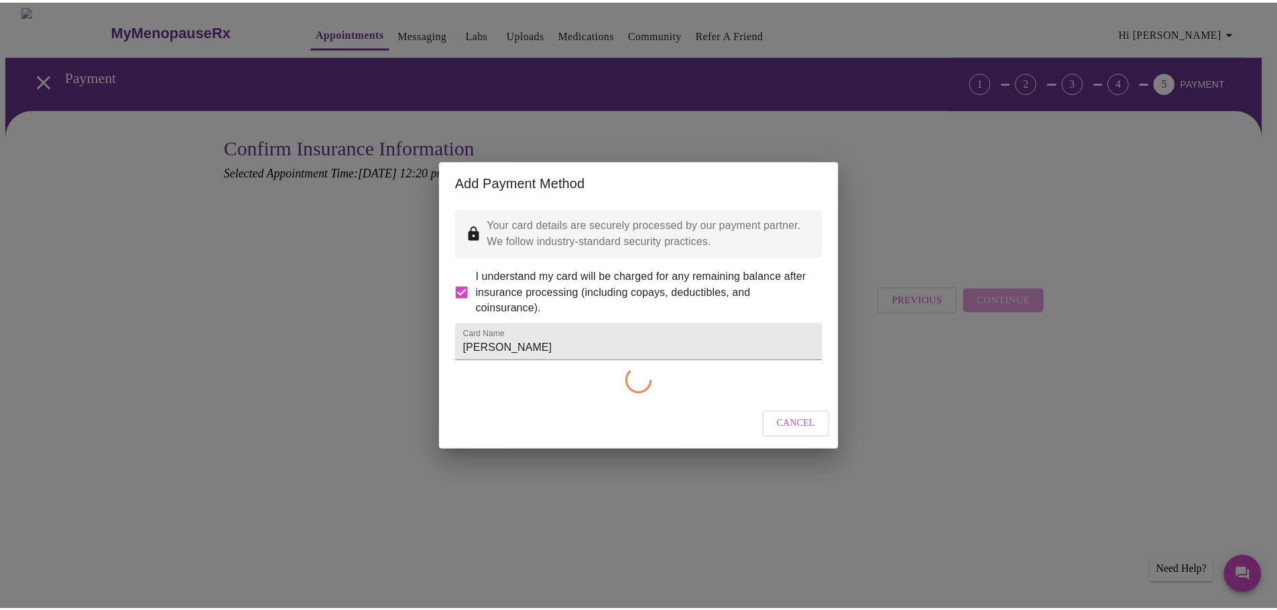
scroll to position [0, 0]
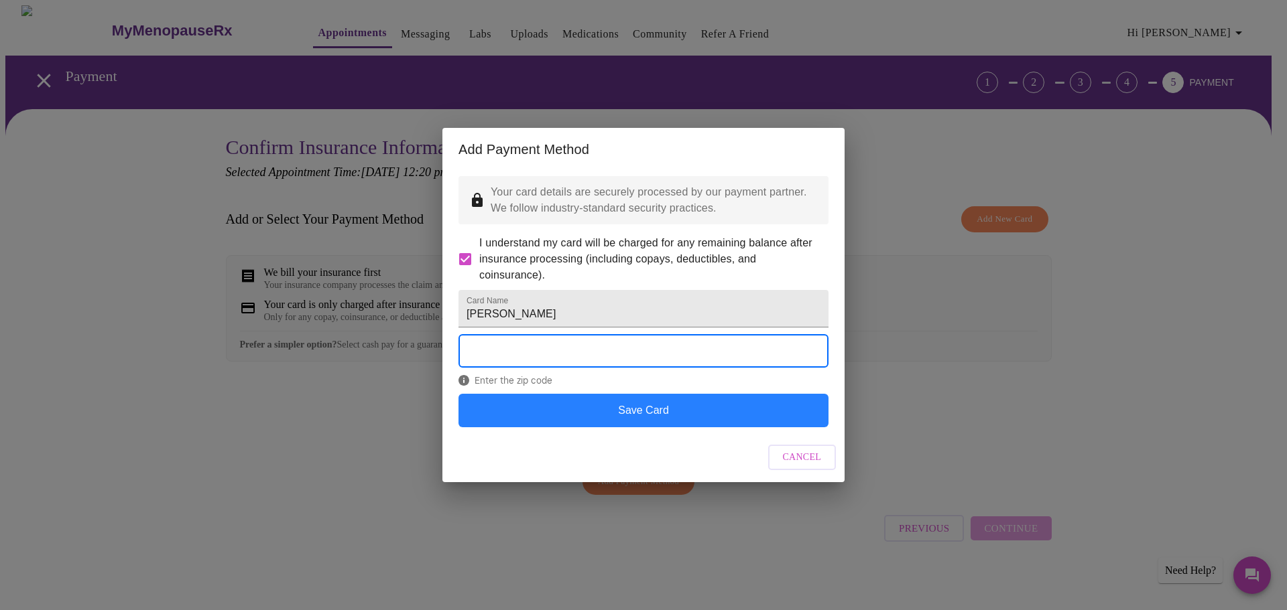
click at [641, 428] on button "Save Card" at bounding box center [643, 411] width 370 height 34
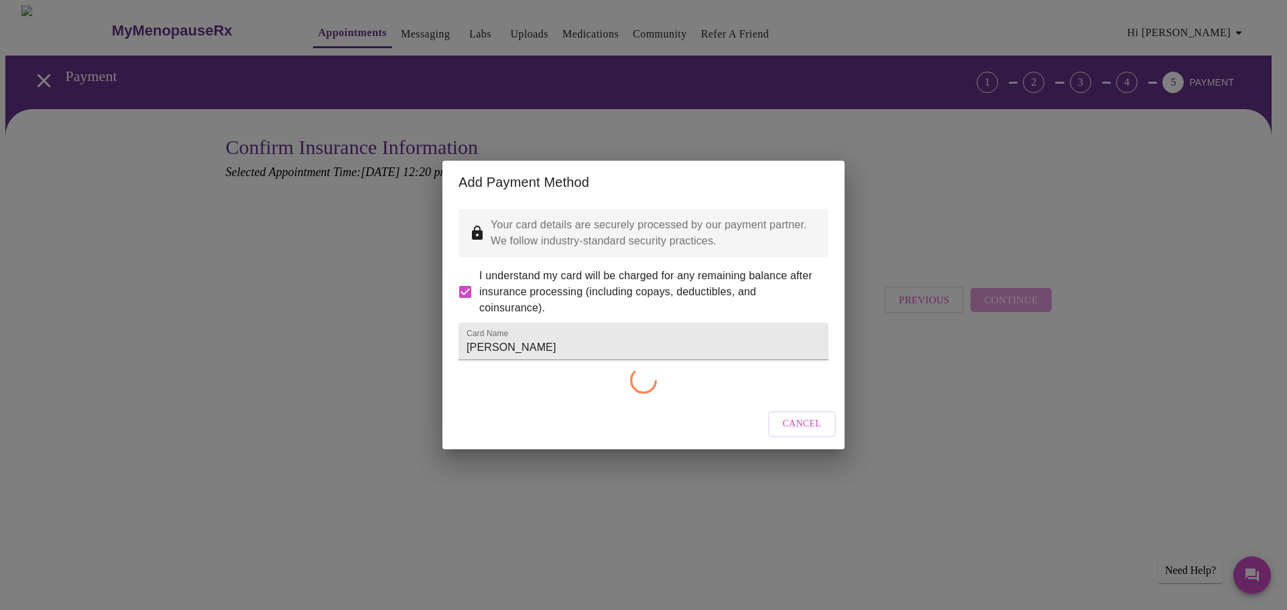
checkbox input "false"
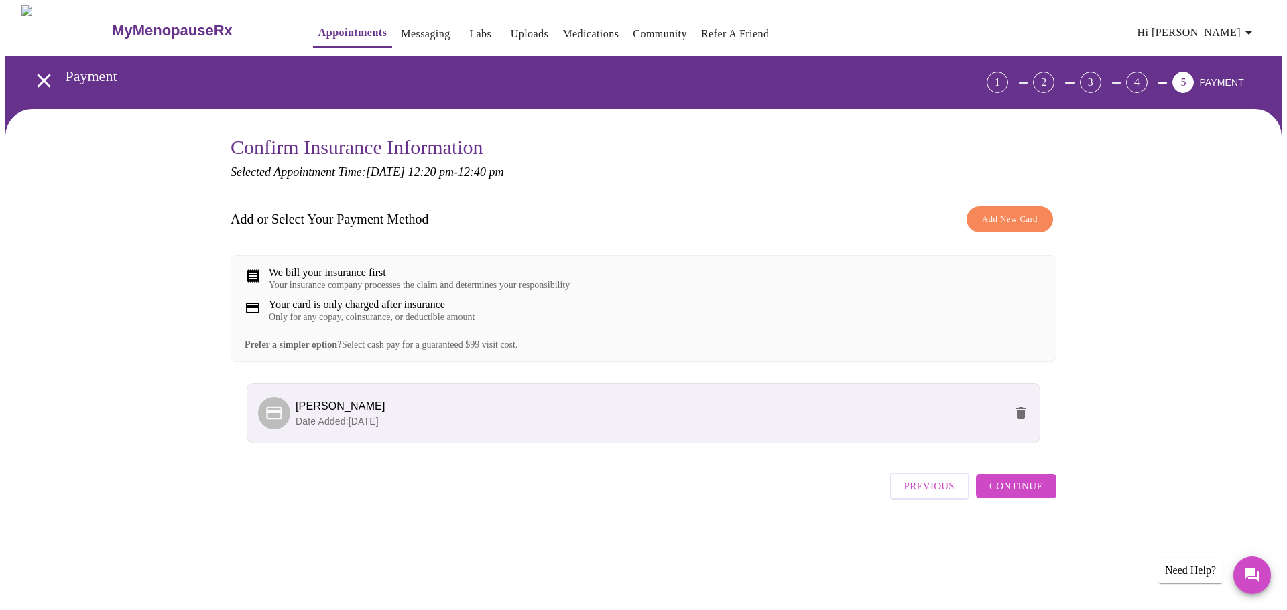
click at [1006, 495] on span "Continue" at bounding box center [1016, 486] width 54 height 17
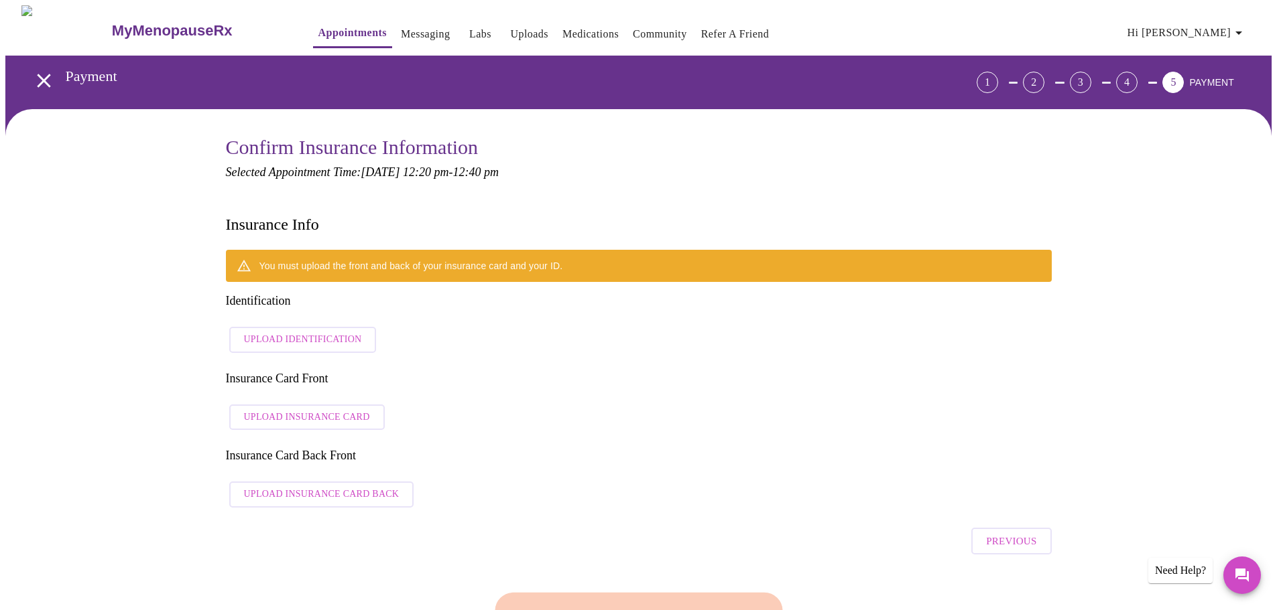
click at [316, 409] on span "Upload Insurance Card" at bounding box center [307, 417] width 126 height 17
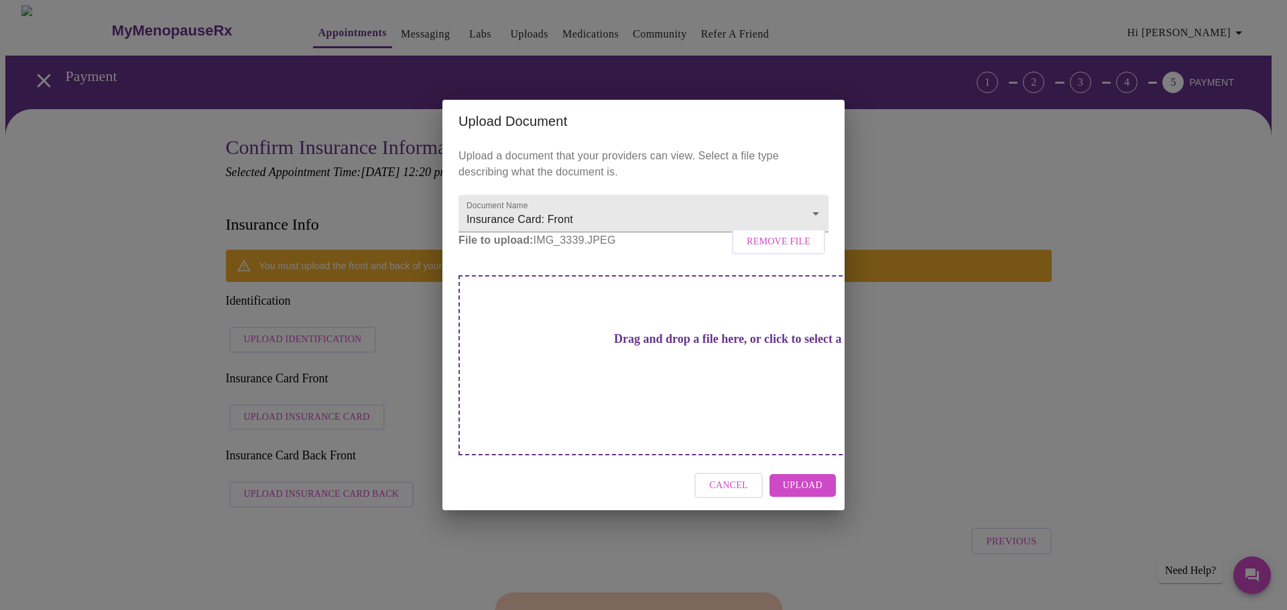
click at [801, 478] on span "Upload" at bounding box center [803, 486] width 40 height 17
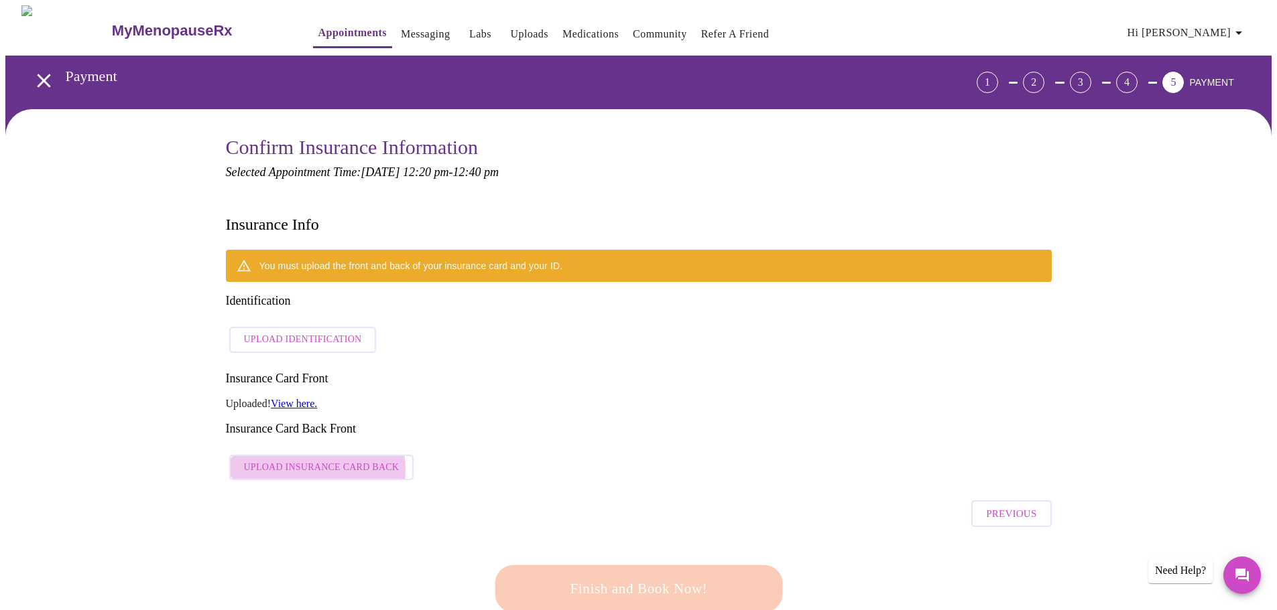
click at [302, 460] on span "Upload Insurance Card Back" at bounding box center [321, 468] width 155 height 17
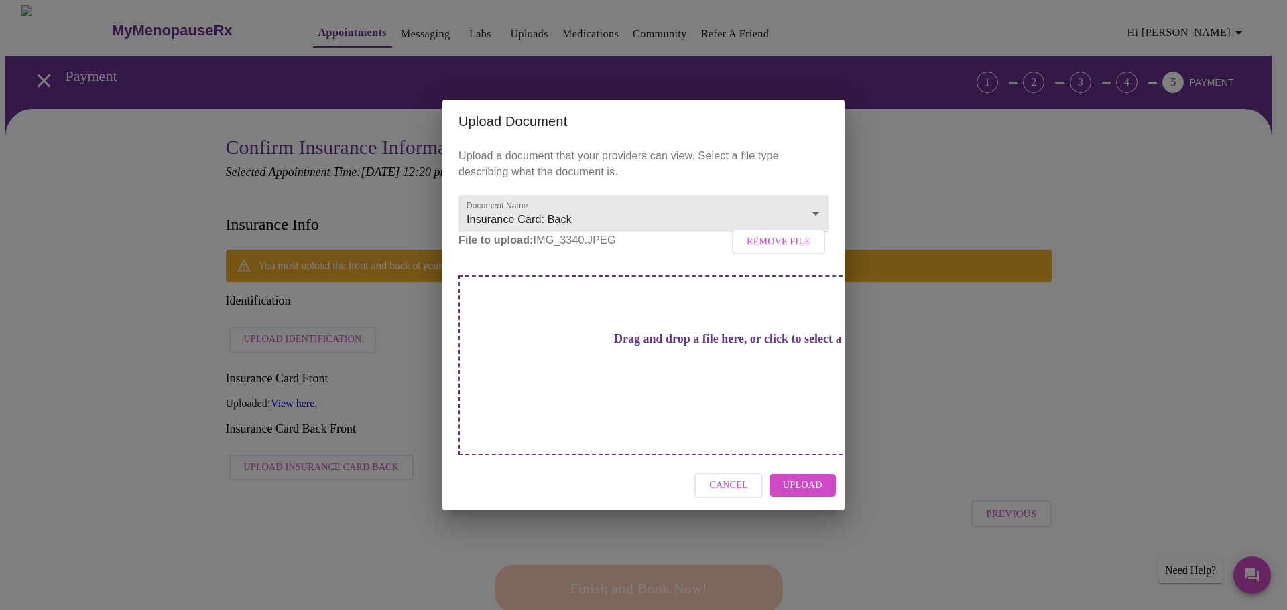
click at [797, 478] on span "Upload" at bounding box center [803, 486] width 40 height 17
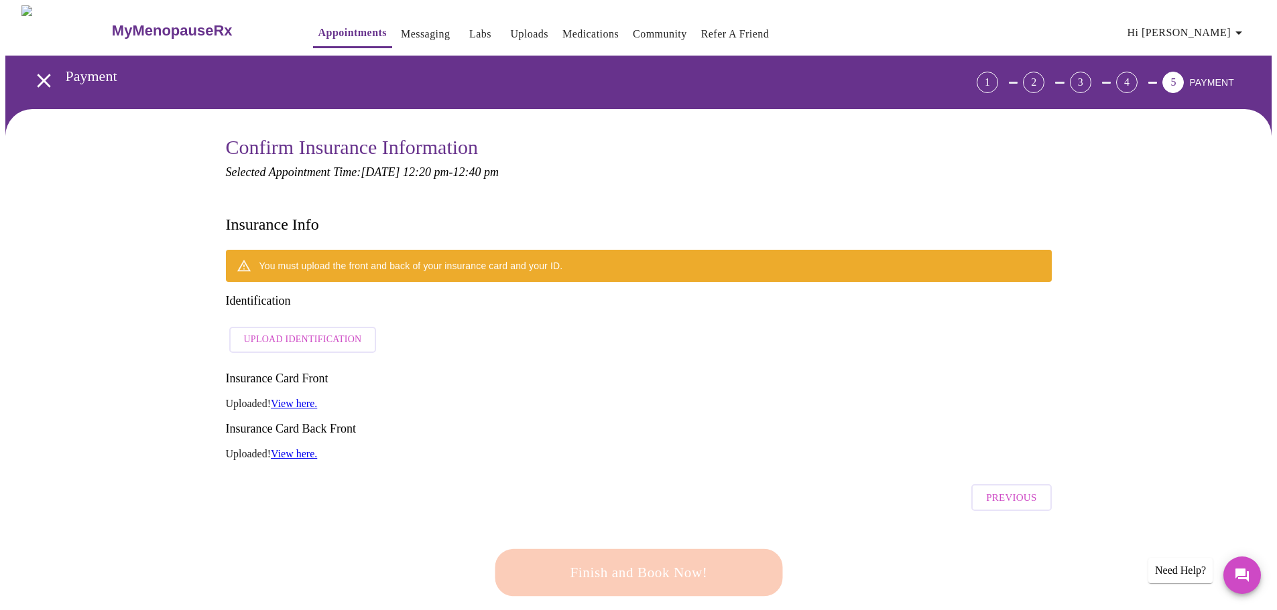
click at [291, 332] on span "Upload Identification" at bounding box center [303, 340] width 118 height 17
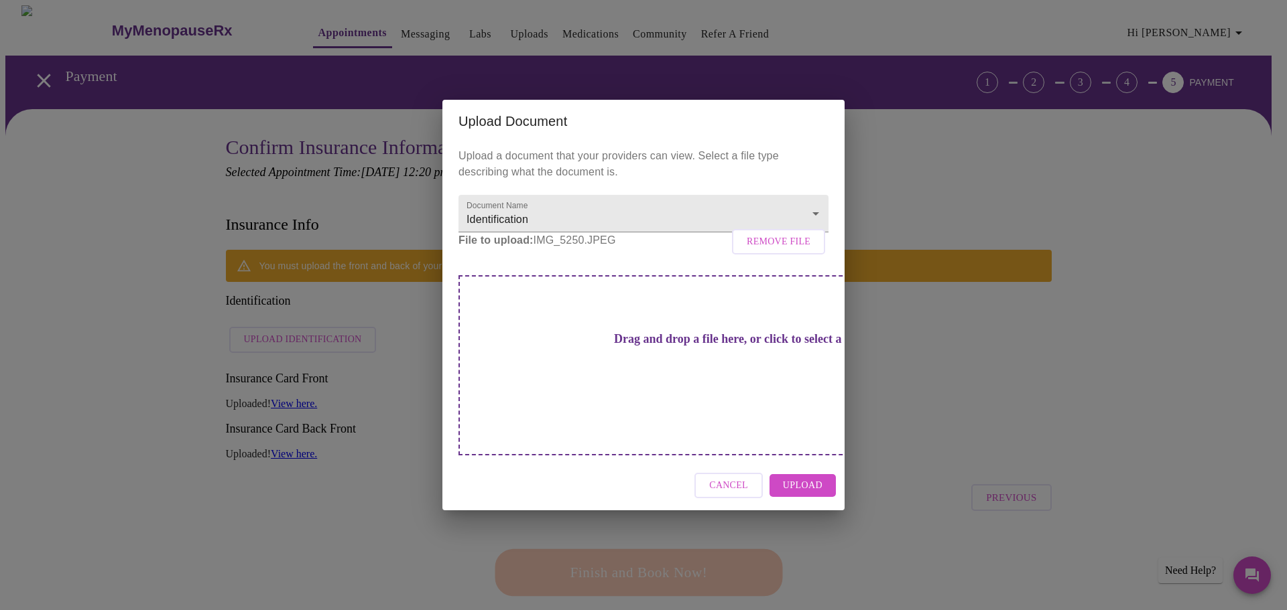
click at [799, 478] on span "Upload" at bounding box center [803, 486] width 40 height 17
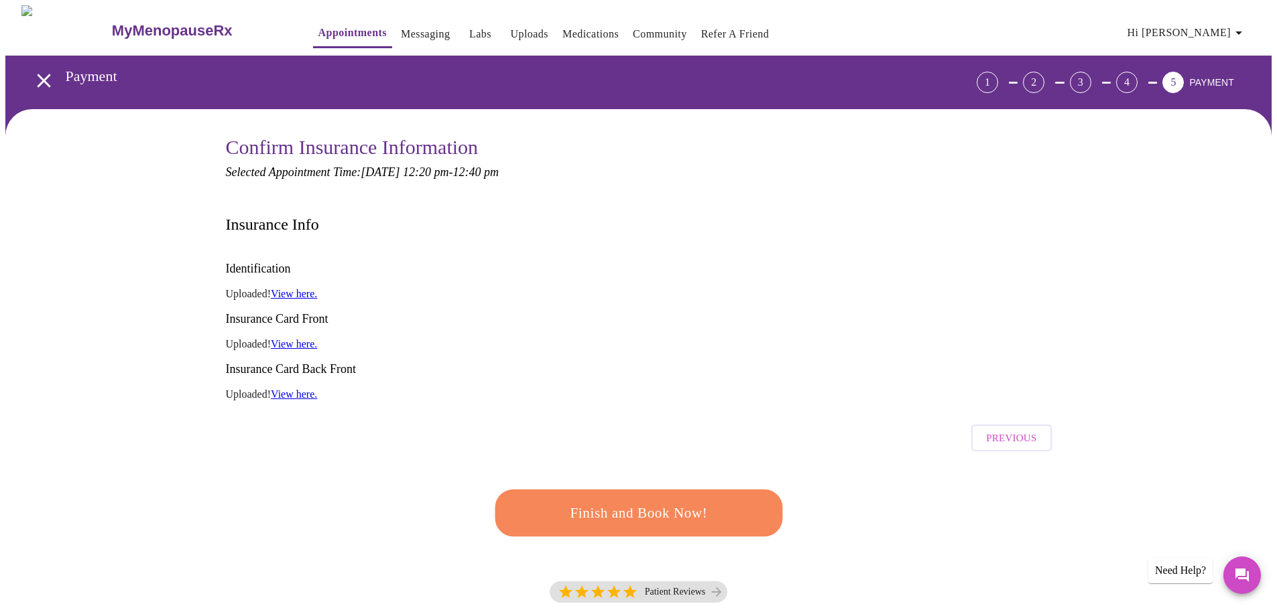
click at [630, 501] on span "Finish and Book Now!" at bounding box center [637, 513] width 249 height 25
